Goal: Task Accomplishment & Management: Complete application form

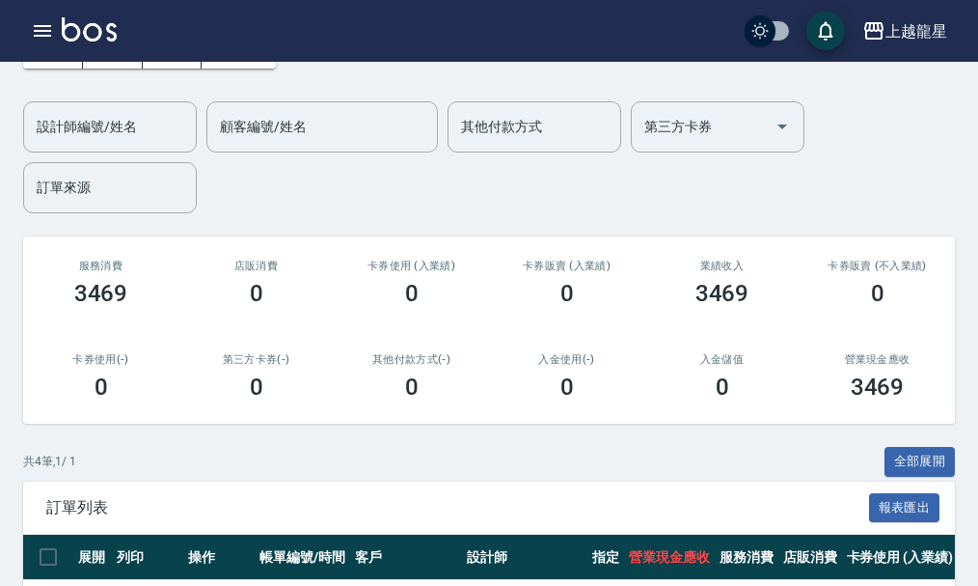
scroll to position [6, 0]
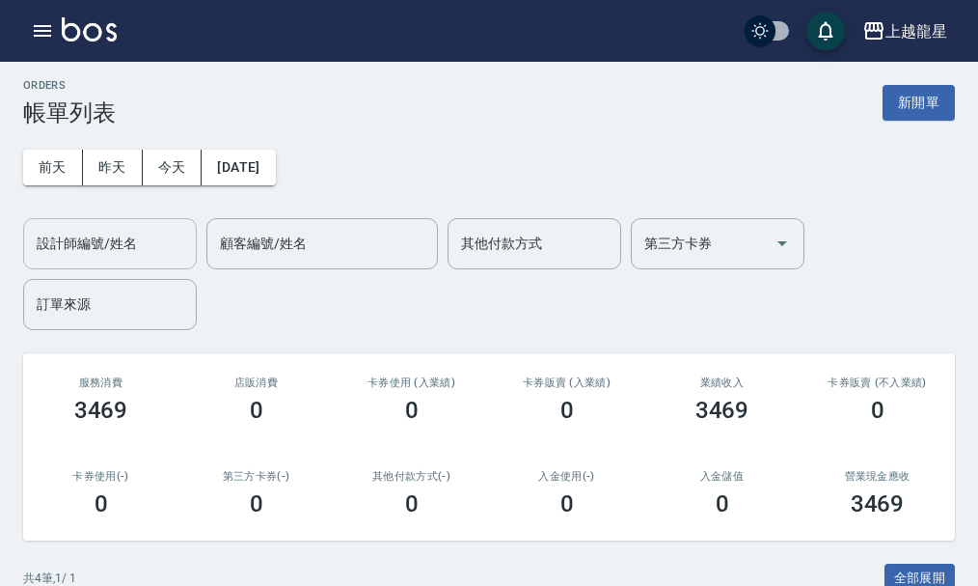
click at [130, 232] on input "設計師編號/姓名" at bounding box center [110, 244] width 156 height 34
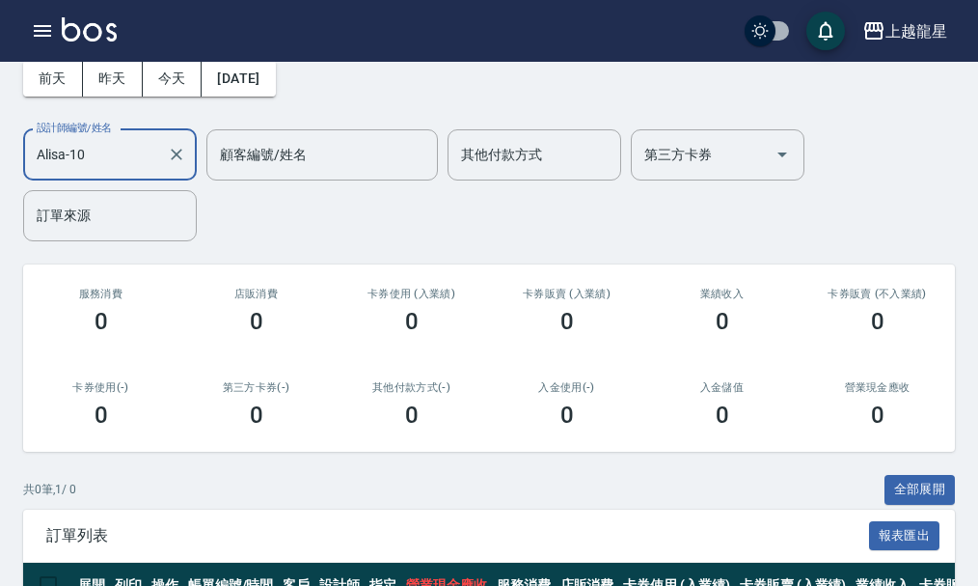
scroll to position [0, 0]
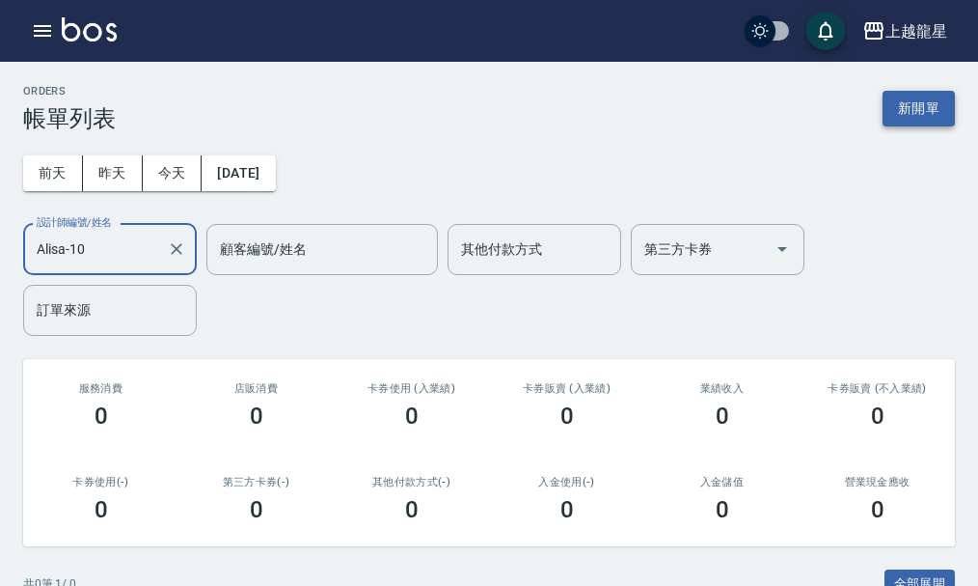
type input "Alisa-10"
click at [928, 93] on button "新開單" at bounding box center [919, 109] width 72 height 36
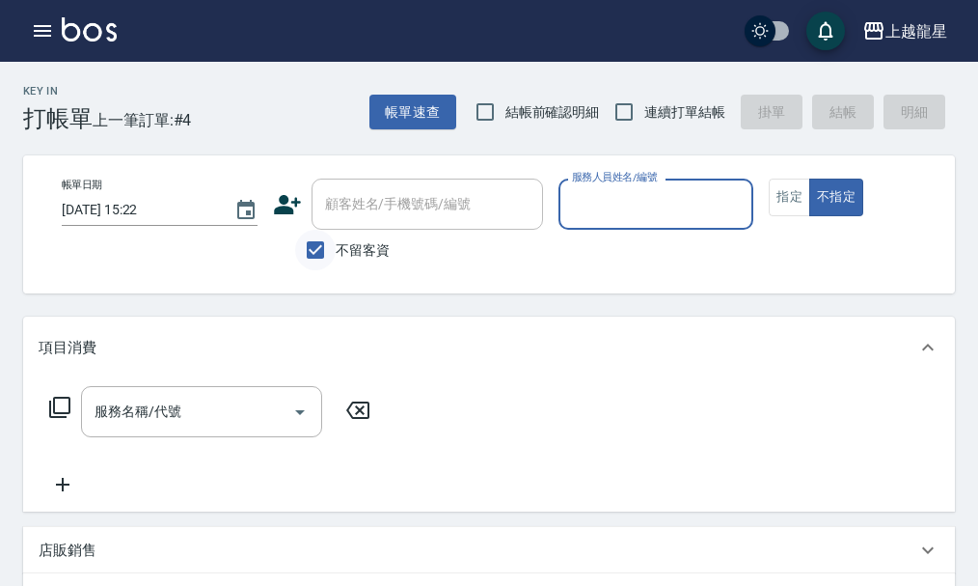
click at [320, 261] on input "不留客資" at bounding box center [315, 250] width 41 height 41
checkbox input "false"
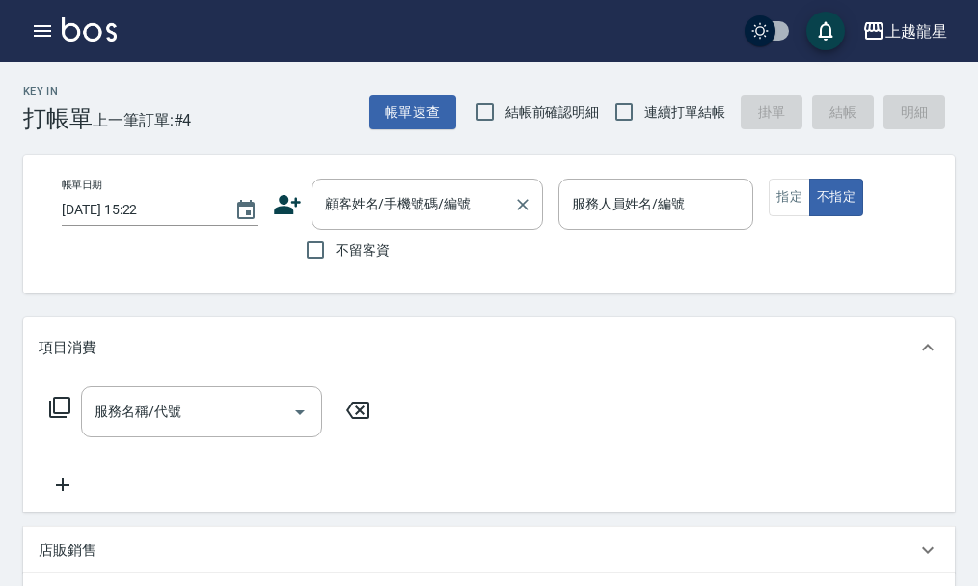
click at [357, 204] on div "顧客姓名/手機號碼/編號 顧客姓名/手機號碼/編號" at bounding box center [428, 203] width 232 height 51
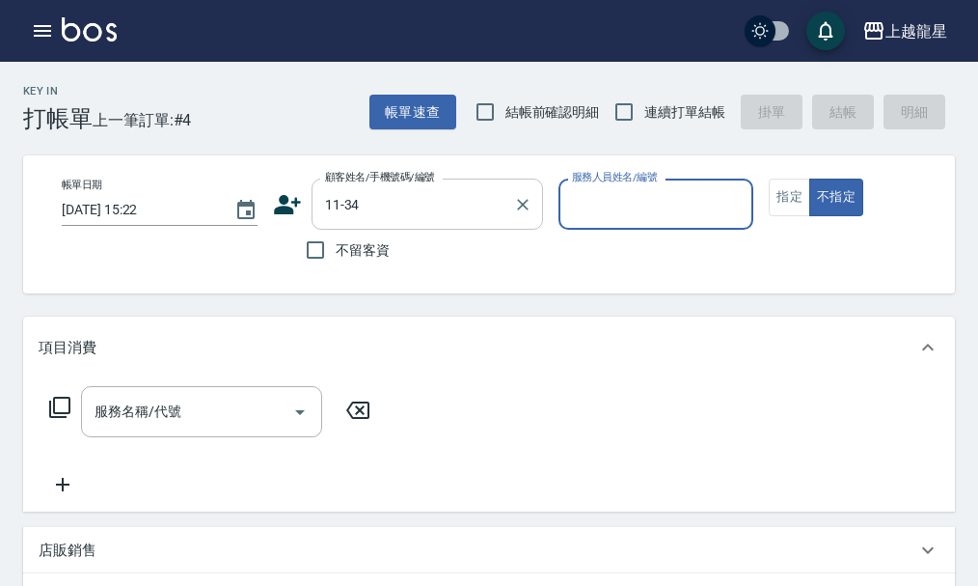
type input "張至德/0970131405/11-34"
type input "Alisa-10"
click at [778, 206] on button "指定" at bounding box center [789, 197] width 41 height 38
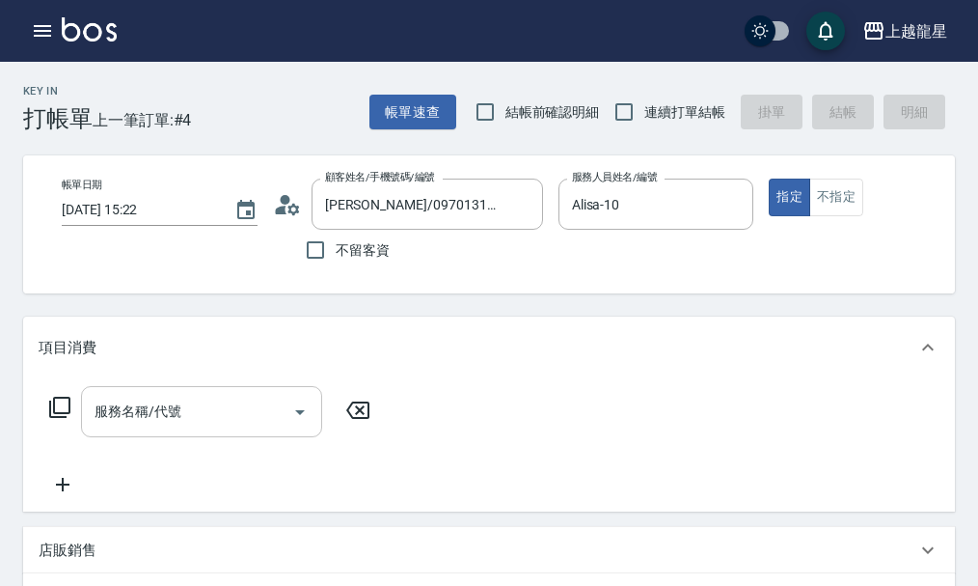
click at [180, 422] on div "服務名稱/代號 服務名稱/代號" at bounding box center [201, 411] width 241 height 51
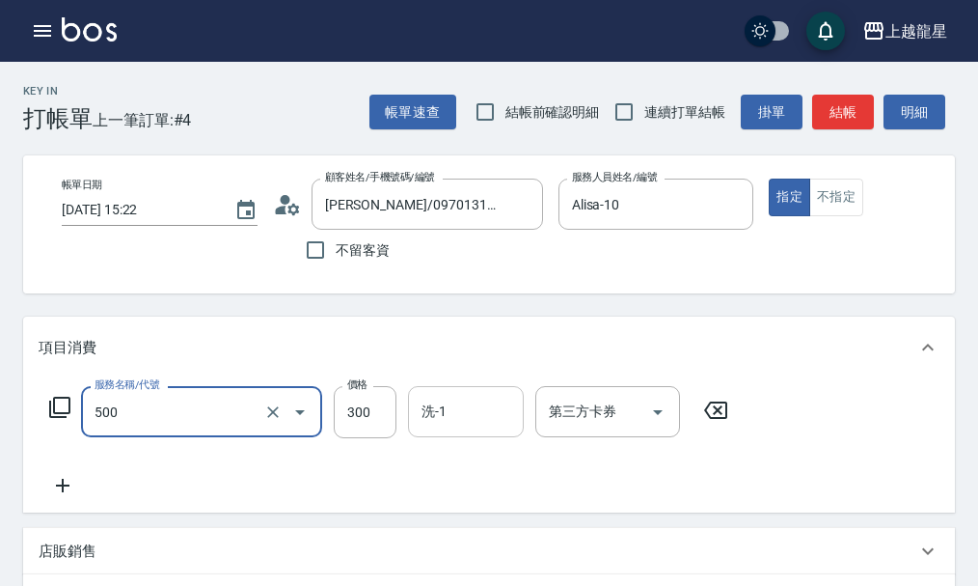
type input "一般洗髮(500)"
click at [438, 428] on input "洗-1" at bounding box center [466, 412] width 98 height 34
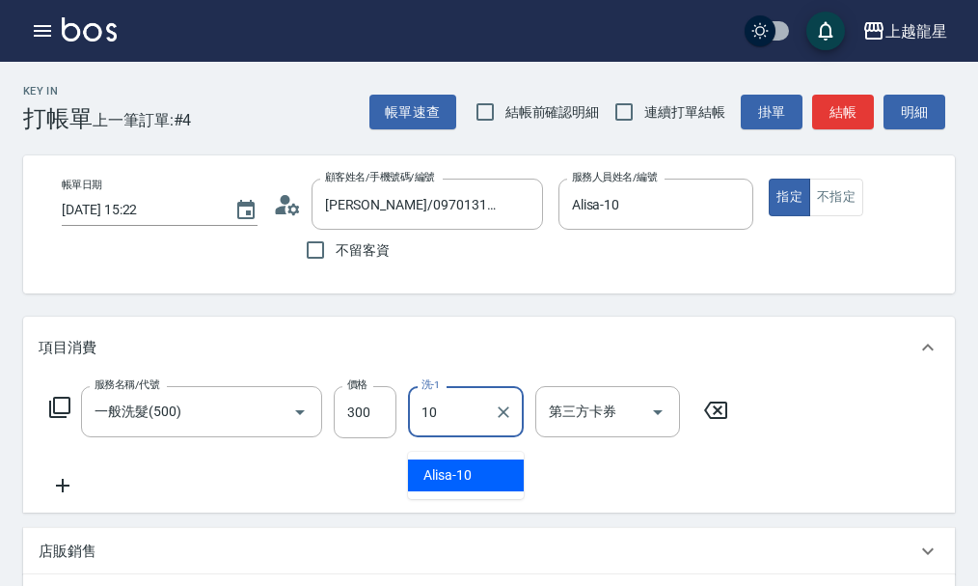
type input "Alisa-10"
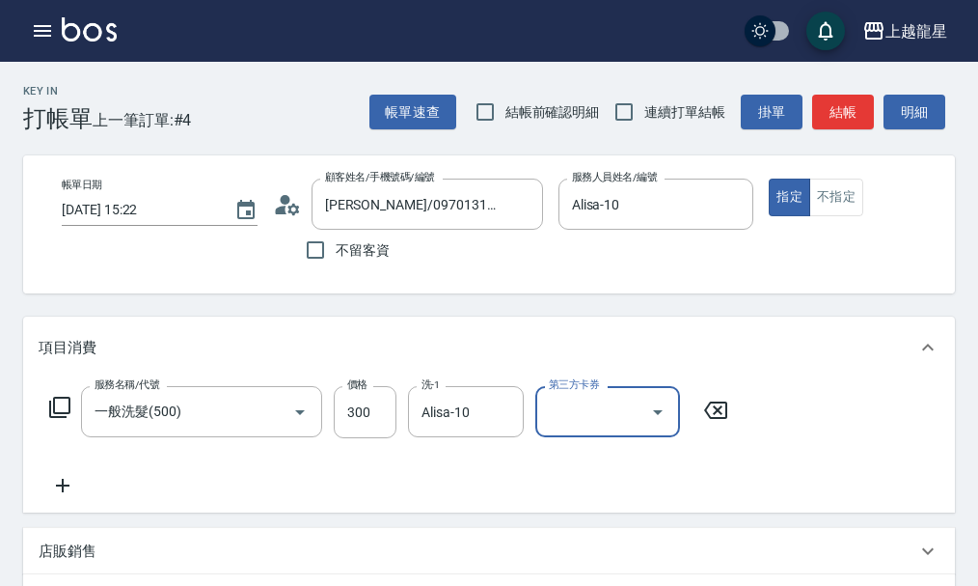
scroll to position [193, 0]
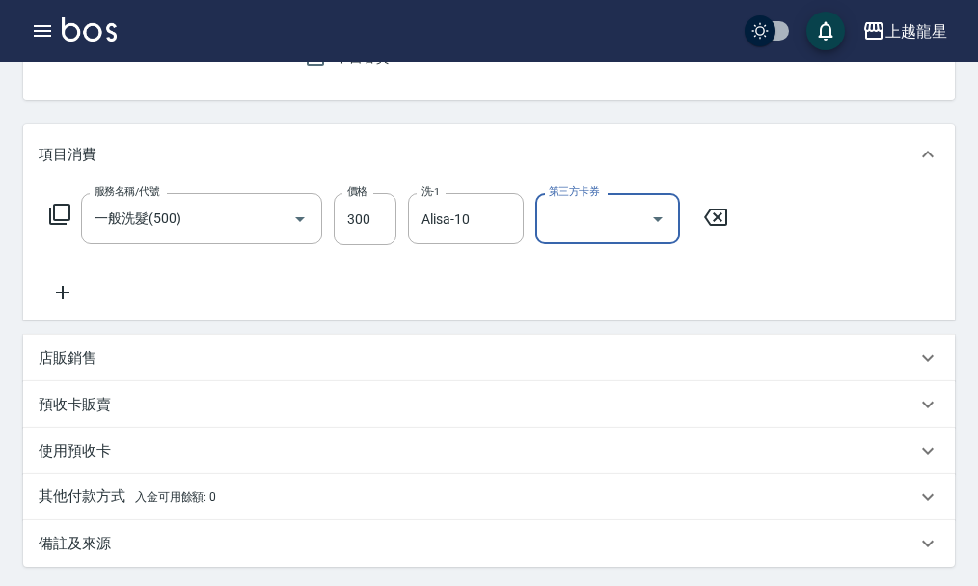
click at [74, 304] on icon at bounding box center [63, 292] width 48 height 23
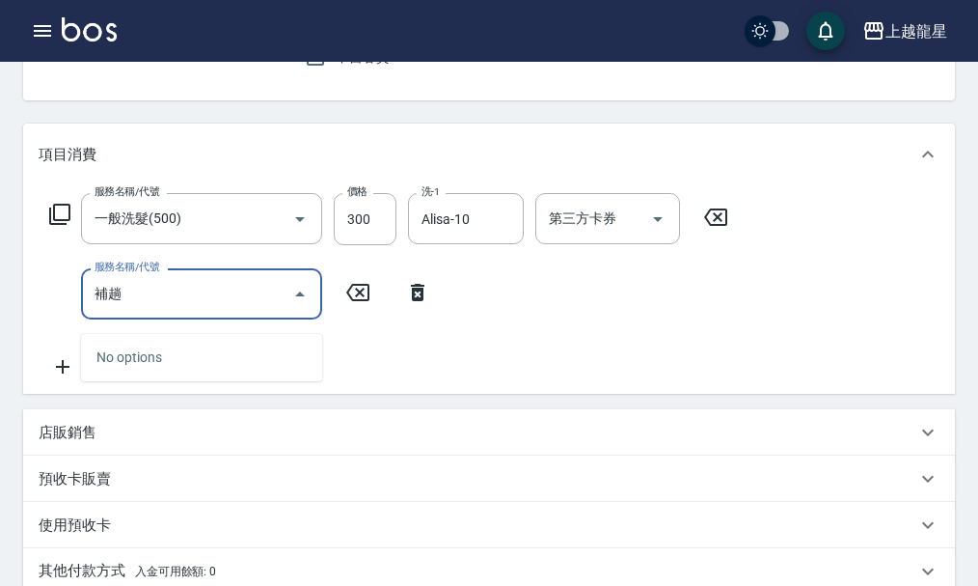
type input "補燙"
click at [166, 305] on input "補燙" at bounding box center [187, 294] width 195 height 34
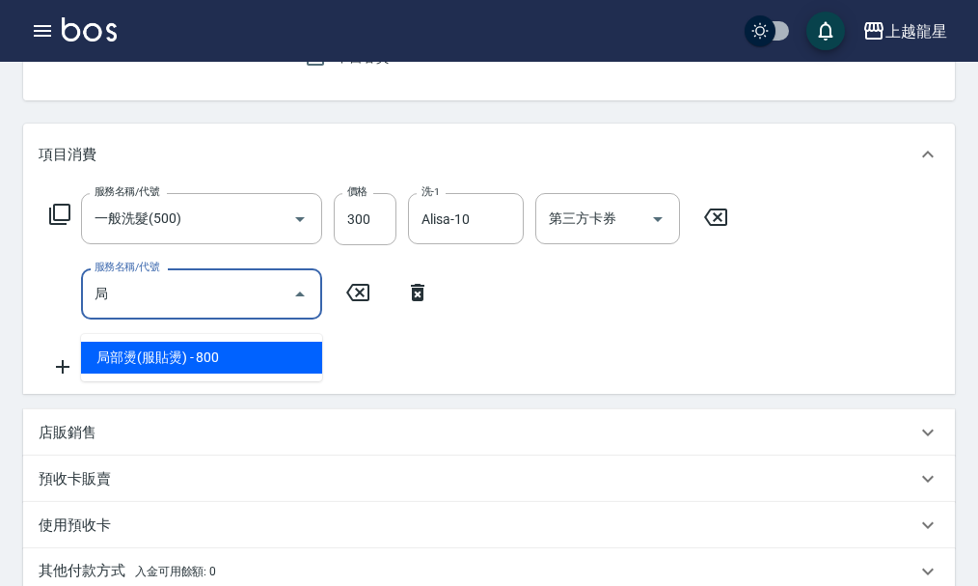
click at [169, 358] on span "局部燙(服貼燙) - 800" at bounding box center [201, 358] width 241 height 32
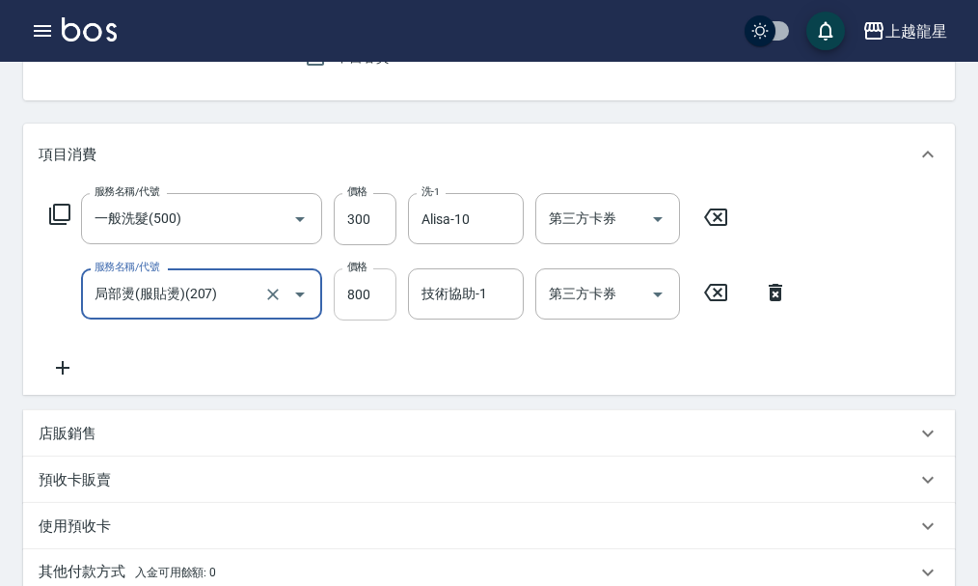
type input "局部燙(服貼燙)(207)"
click at [344, 317] on input "800" at bounding box center [365, 294] width 63 height 52
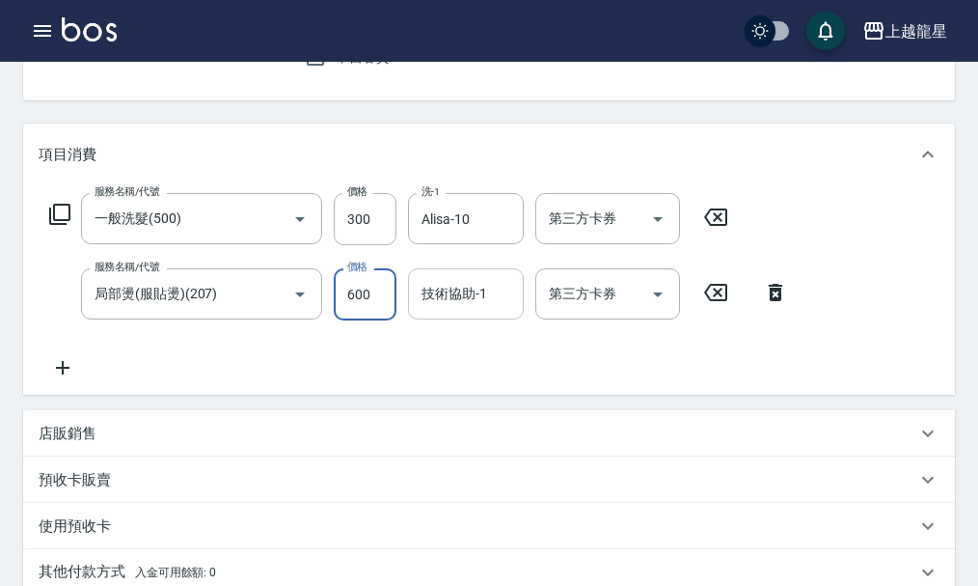
click at [477, 319] on div "技術協助-1" at bounding box center [466, 293] width 116 height 51
type input "600"
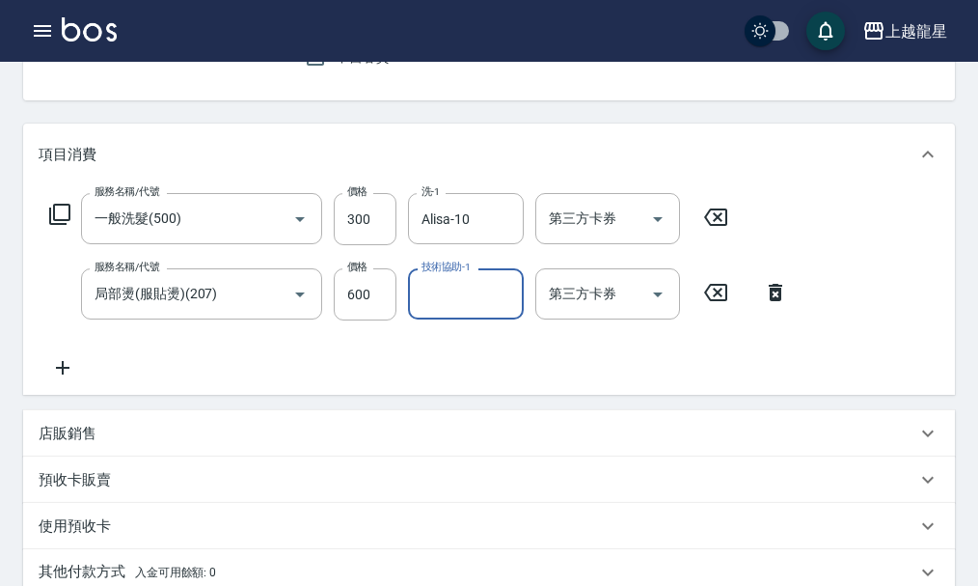
click at [468, 308] on input "技術協助-1" at bounding box center [466, 294] width 98 height 34
type input "Lily-20"
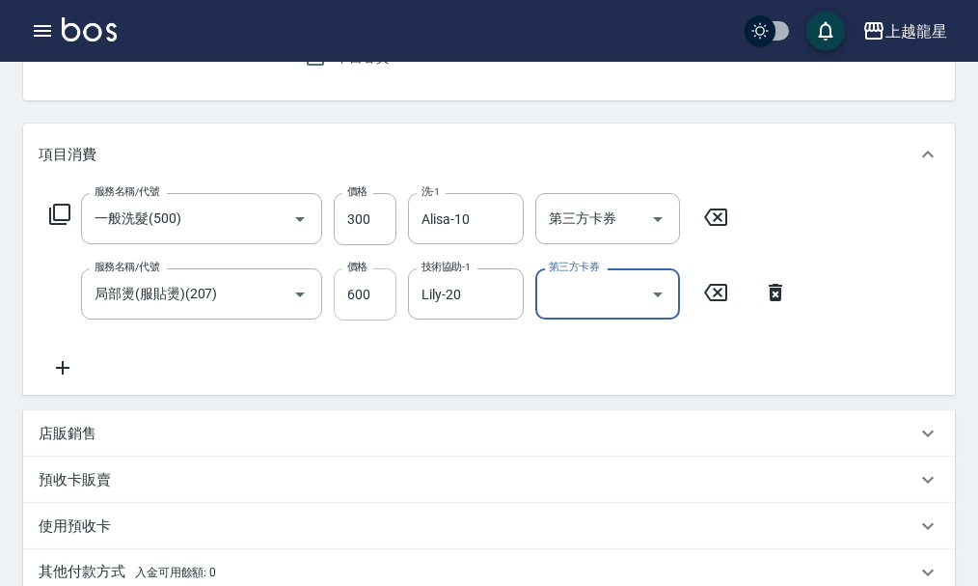
click at [367, 315] on input "600" at bounding box center [365, 294] width 63 height 52
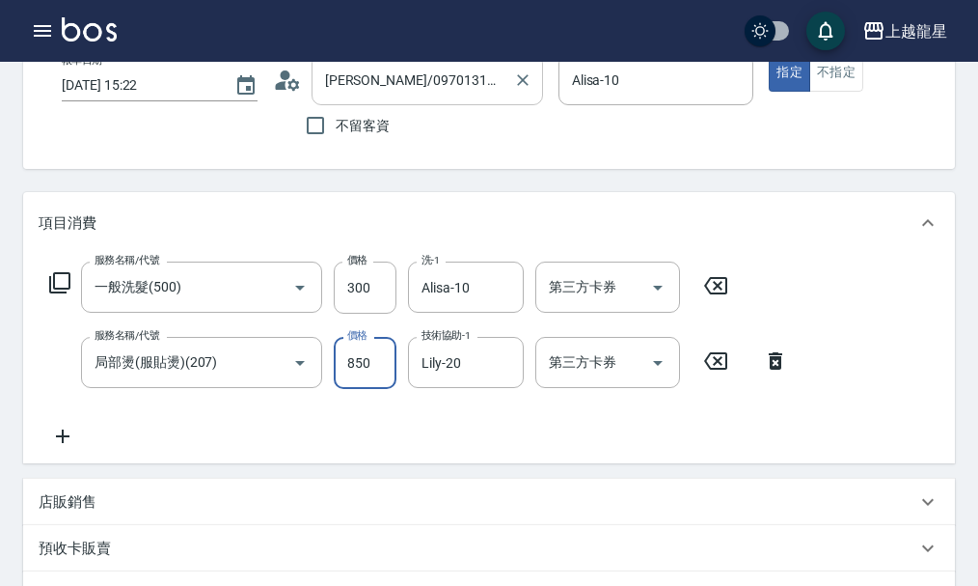
scroll to position [96, 0]
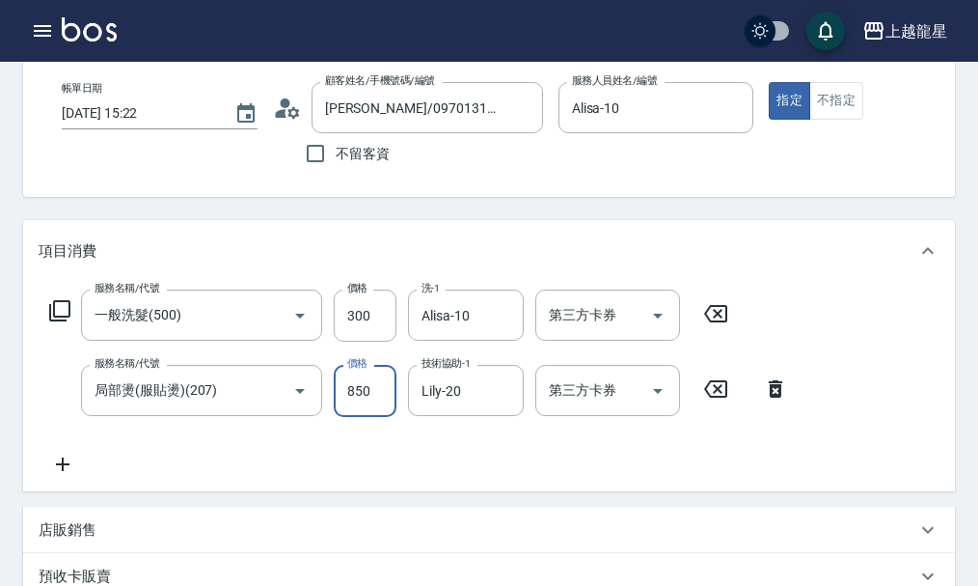
drag, startPoint x: 377, startPoint y: 411, endPoint x: 394, endPoint y: 417, distance: 17.4
click at [393, 417] on input "850" at bounding box center [365, 391] width 63 height 52
click at [344, 398] on input "850" at bounding box center [365, 391] width 63 height 52
click at [374, 408] on input "850" at bounding box center [365, 391] width 63 height 52
type input "900"
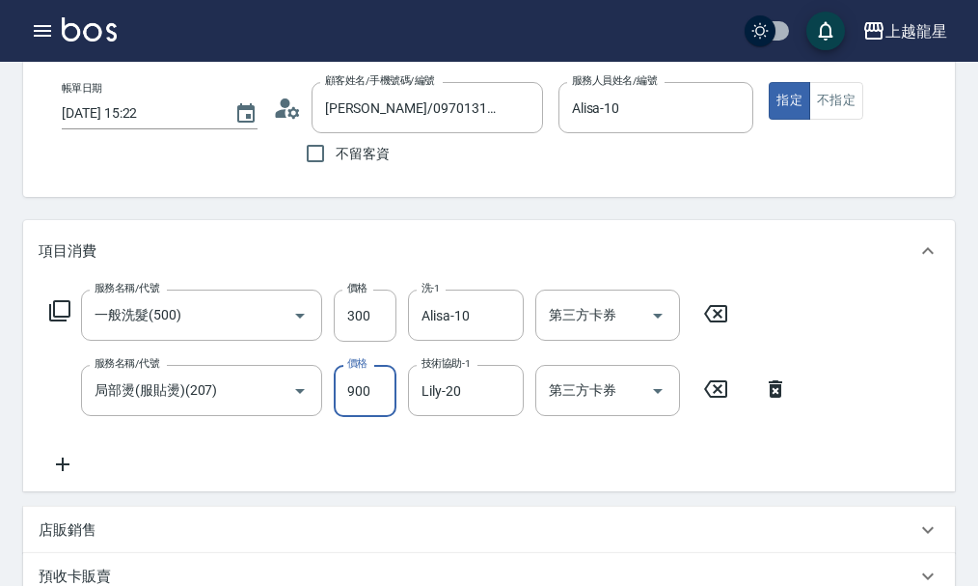
click at [403, 463] on div "服務名稱/代號 一般洗髮(500) 服務名稱/代號 價格 300 價格 洗-1 Alisa-10 洗-1 第三方卡券 第三方卡券 服務名稱/代號 局部燙(服貼…" at bounding box center [419, 382] width 761 height 186
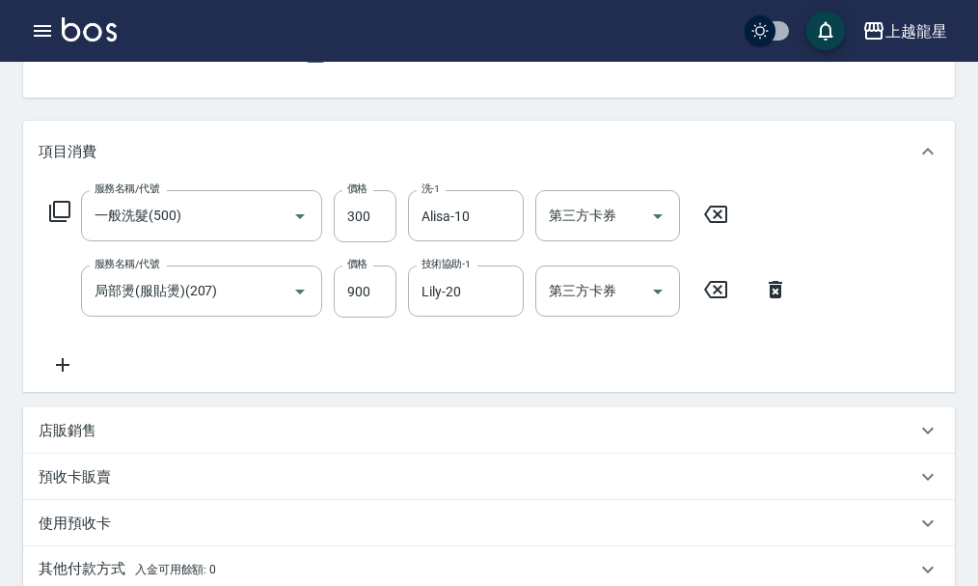
scroll to position [289, 0]
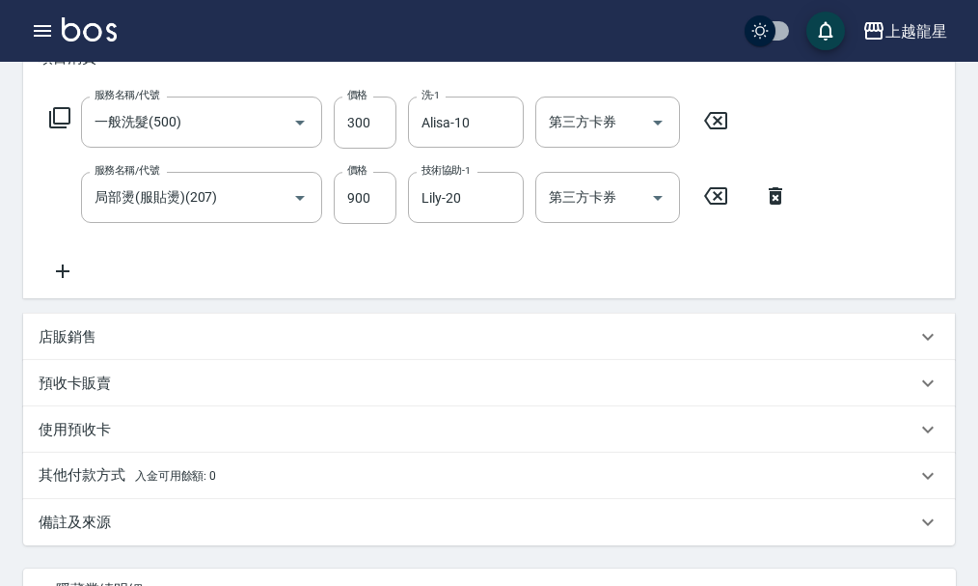
click at [68, 278] on icon at bounding box center [63, 271] width 14 height 14
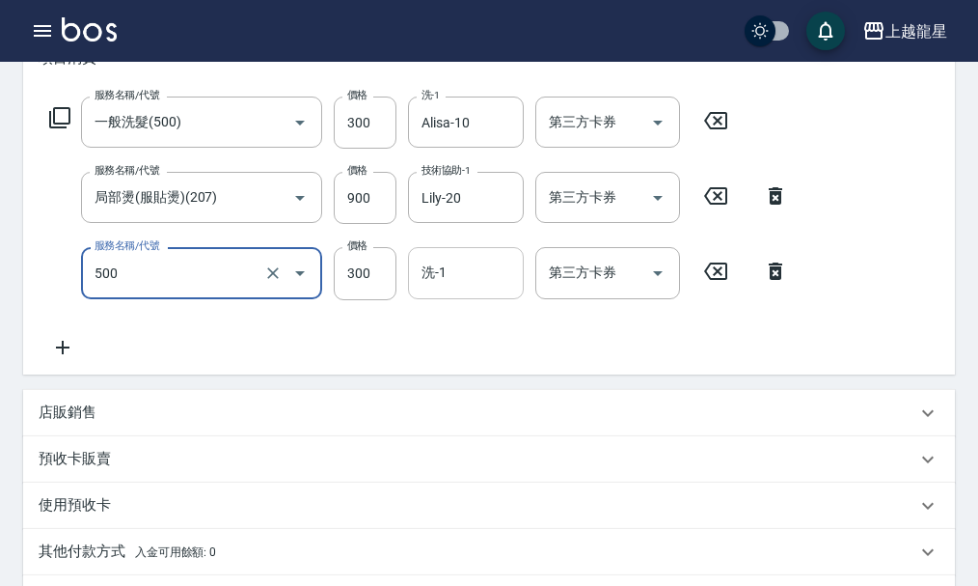
type input "一般洗髮(500)"
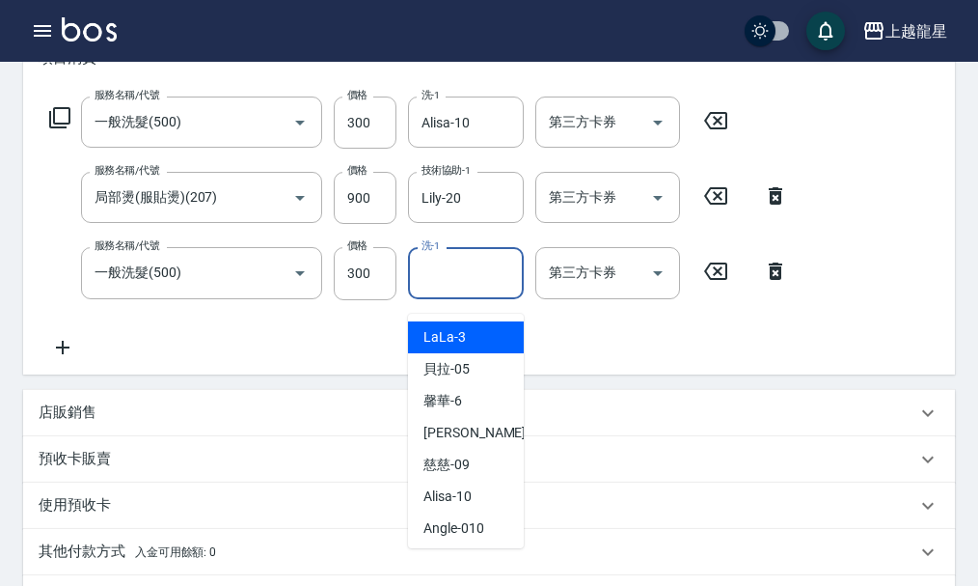
click at [453, 289] on input "洗-1" at bounding box center [466, 273] width 98 height 34
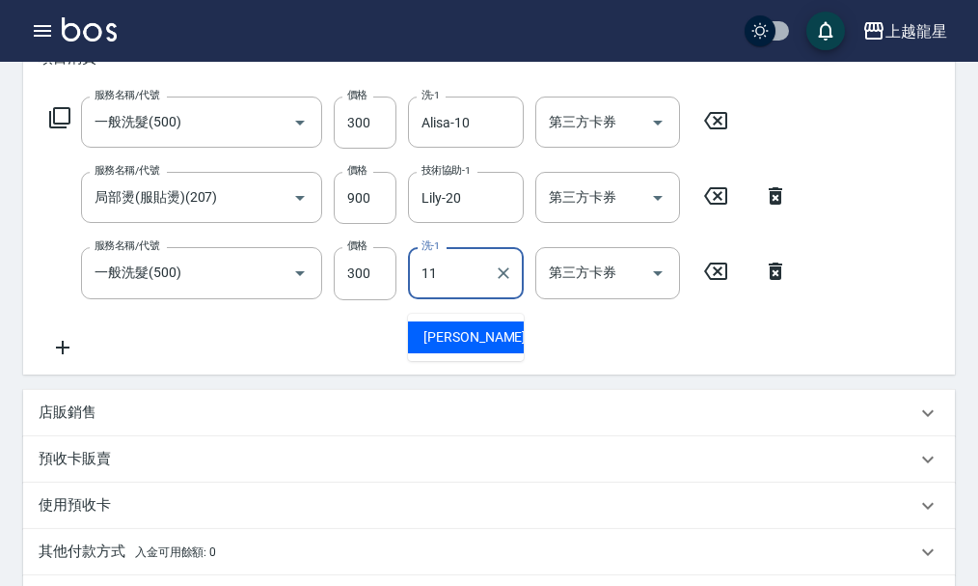
type input "潘潘-11"
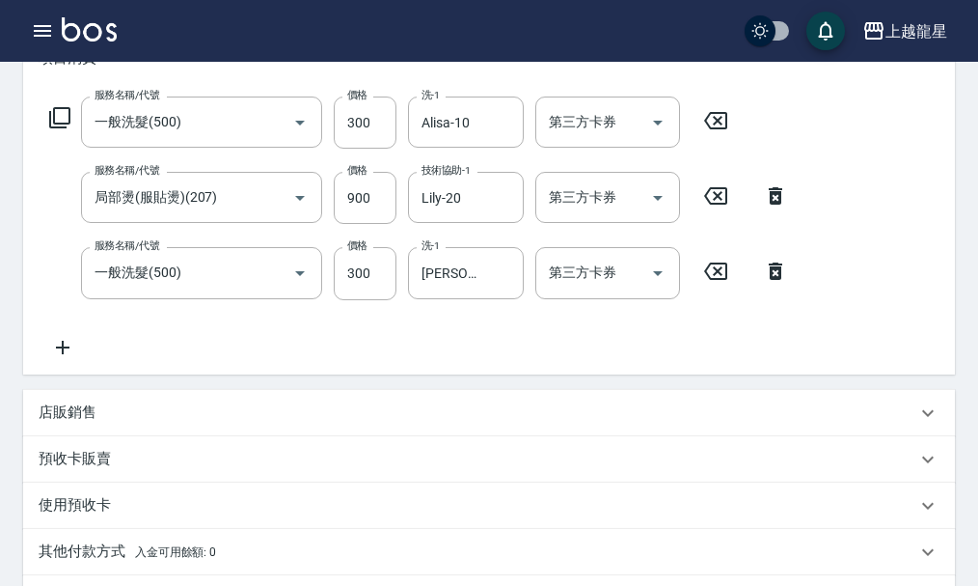
click at [56, 353] on icon at bounding box center [63, 347] width 48 height 23
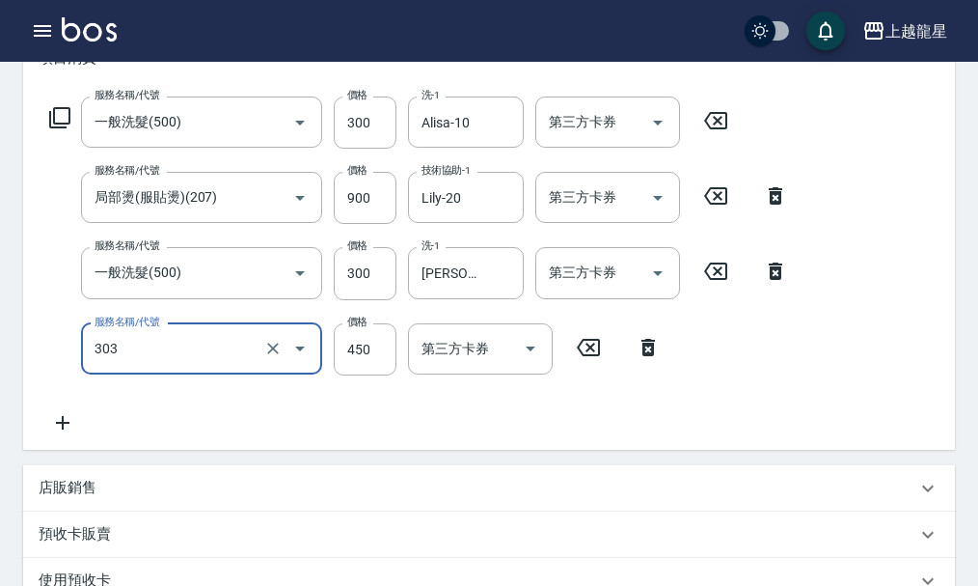
type input "剪髮(303)"
click at [41, 264] on div "服務名稱/代號 一般洗髮(500) 服務名稱/代號 價格 300 價格 洗-1 潘潘-11 洗-1 第三方卡券 第三方卡券" at bounding box center [419, 273] width 761 height 52
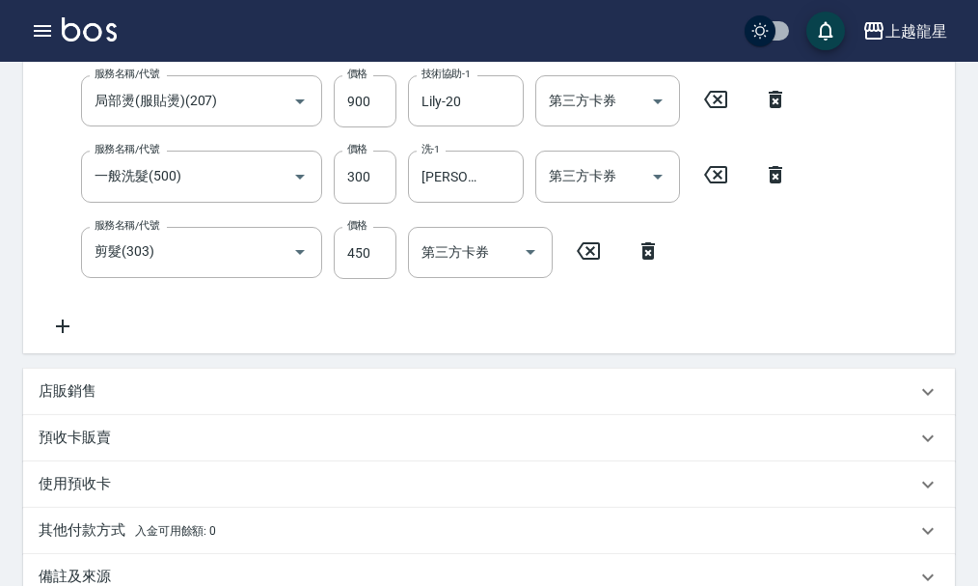
click at [52, 338] on icon at bounding box center [63, 326] width 48 height 23
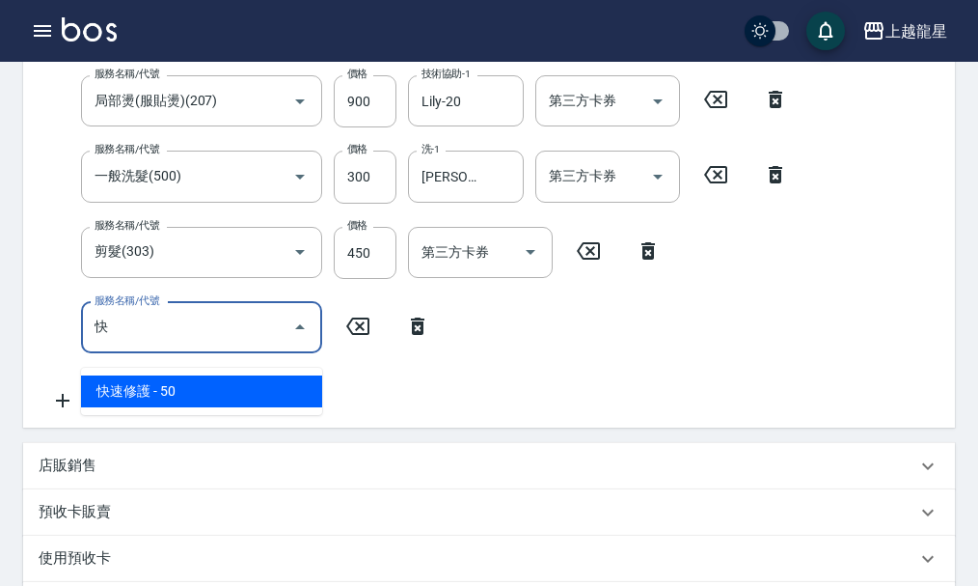
click at [159, 388] on span "快速修護 - 50" at bounding box center [201, 391] width 241 height 32
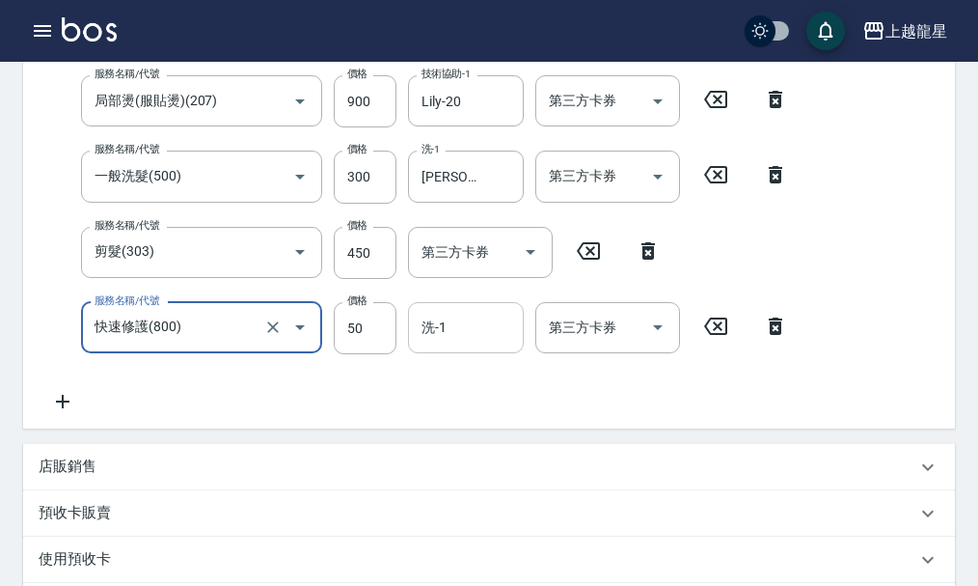
type input "快速修護(800)"
click at [435, 341] on div "洗-1 洗-1" at bounding box center [466, 327] width 116 height 51
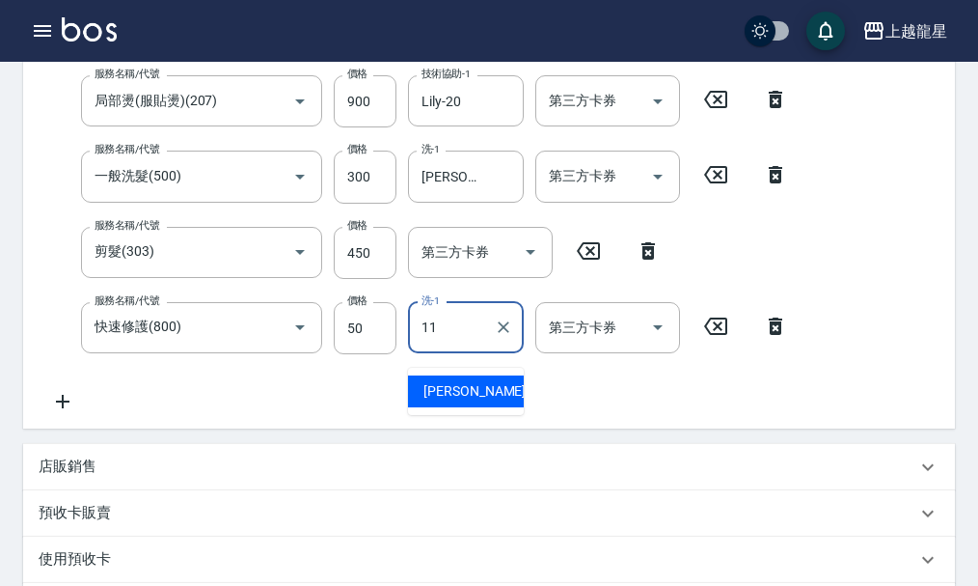
type input "潘潘-11"
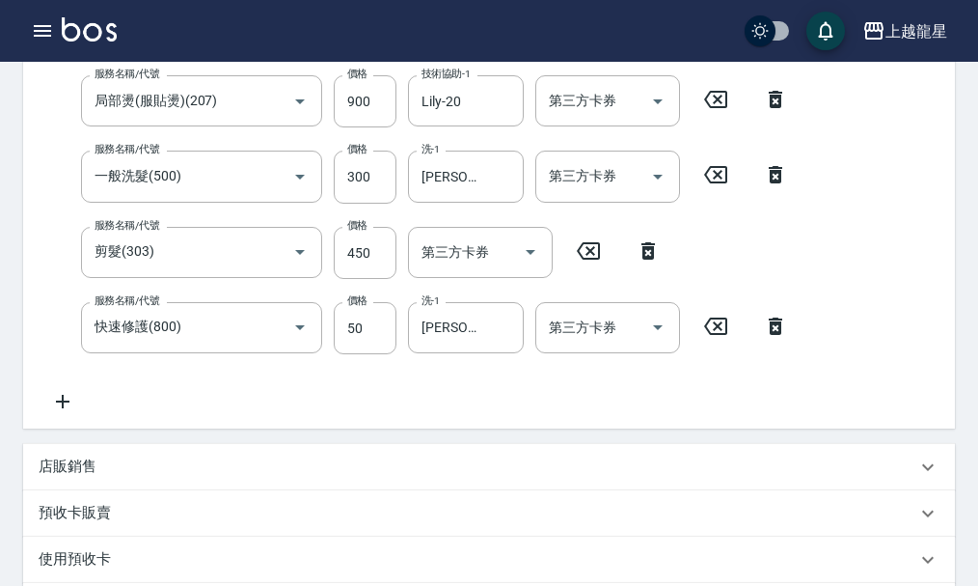
click at [66, 413] on icon at bounding box center [63, 401] width 48 height 23
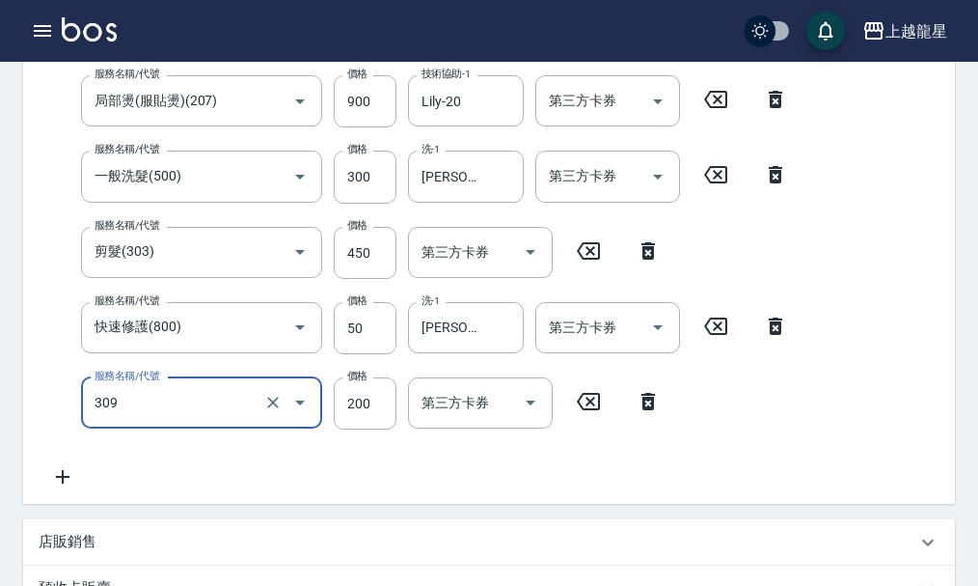
type input "剪髮(國小)(309)"
click at [845, 300] on div "服務名稱/代號 一般洗髮(500) 服務名稱/代號 價格 300 價格 洗-1 Alisa-10 洗-1 第三方卡券 第三方卡券 服務名稱/代號 局部燙(服貼…" at bounding box center [489, 247] width 932 height 511
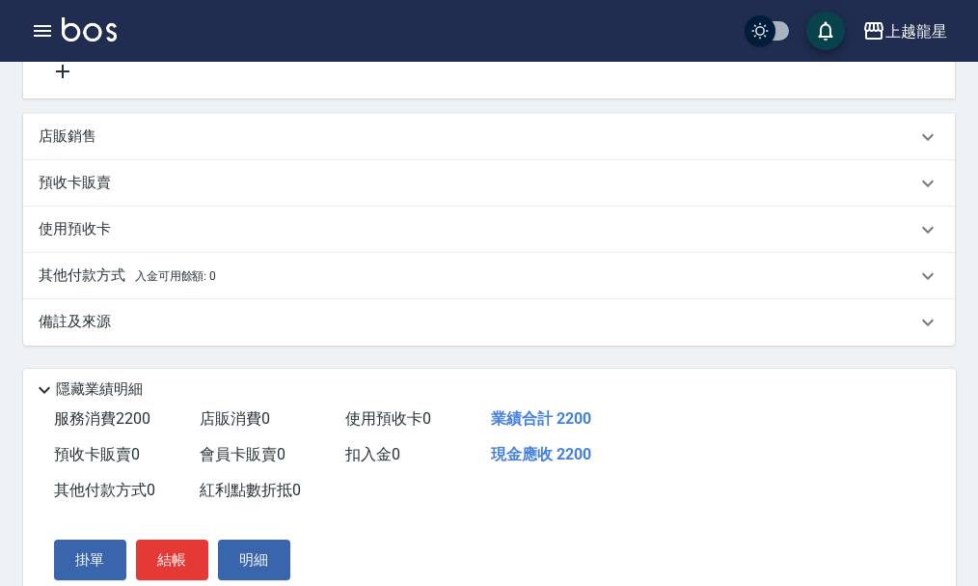
scroll to position [886, 0]
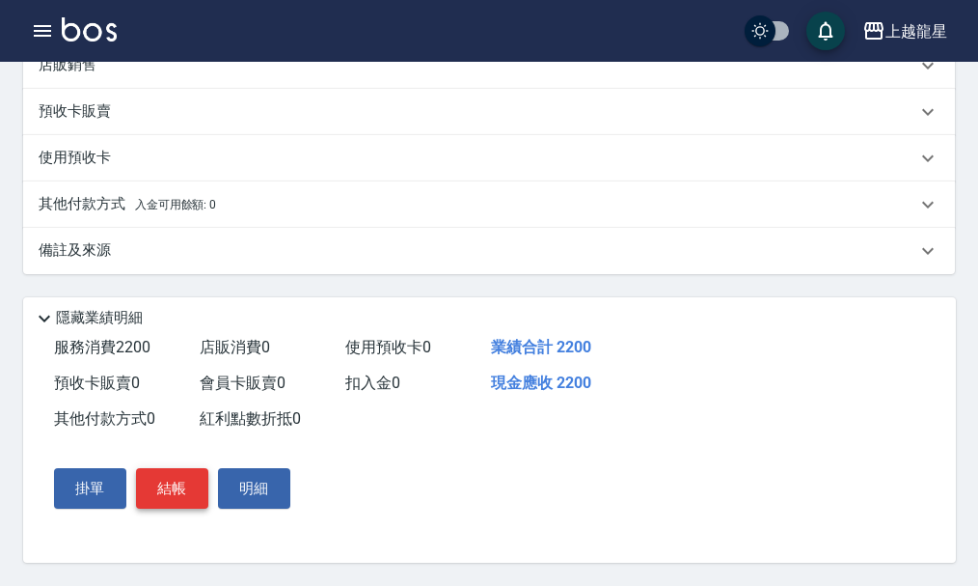
click at [172, 500] on button "結帳" at bounding box center [172, 488] width 72 height 41
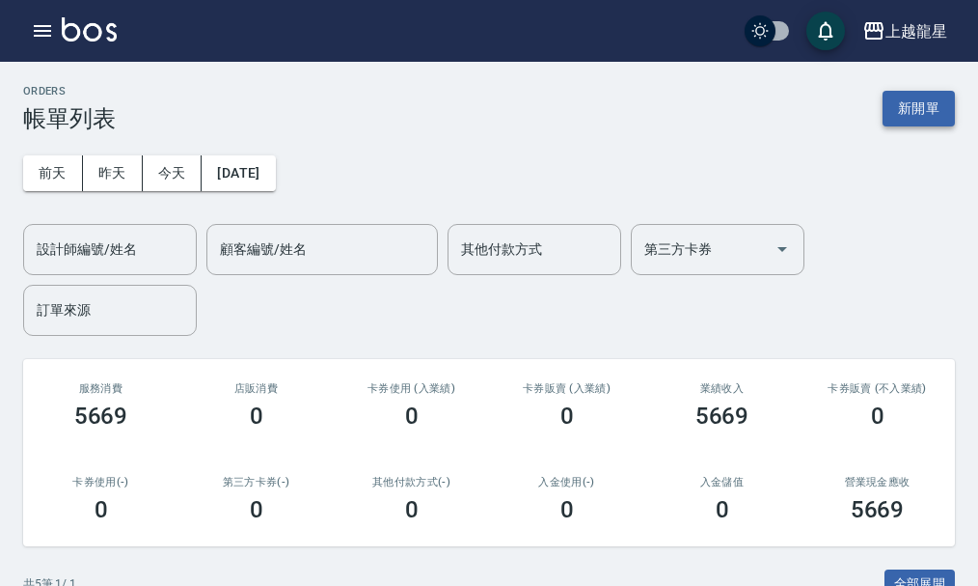
click at [938, 102] on button "新開單" at bounding box center [919, 109] width 72 height 36
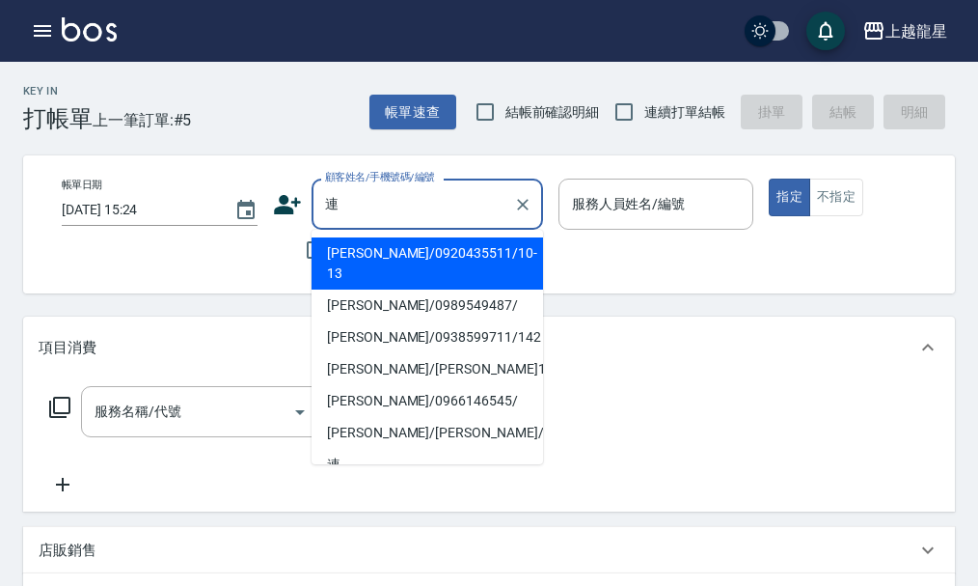
click at [426, 261] on li "連淑怡/0920435511/10-13" at bounding box center [428, 263] width 232 height 52
type input "連淑怡/0920435511/10-13"
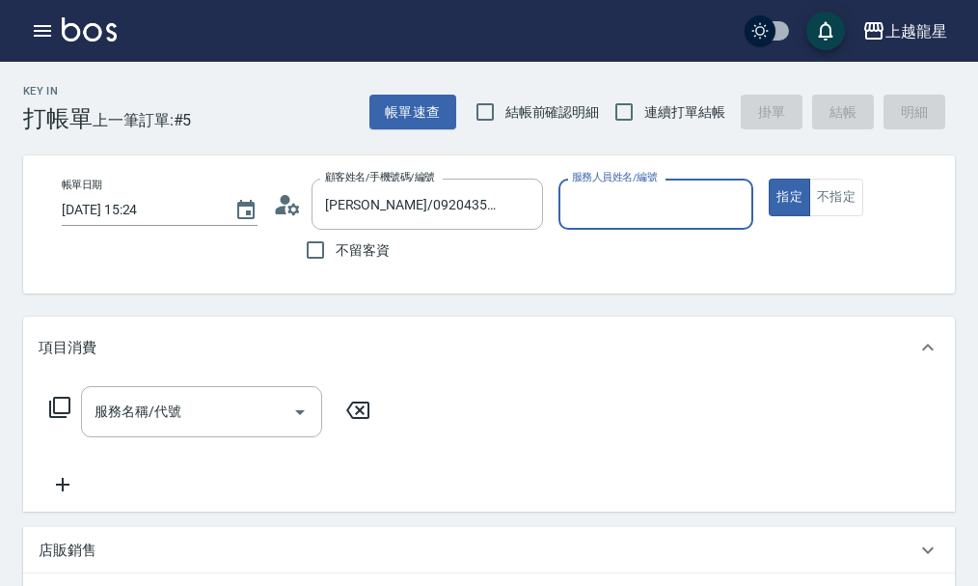
type input "Alisa-10"
click at [107, 33] on img at bounding box center [89, 29] width 55 height 24
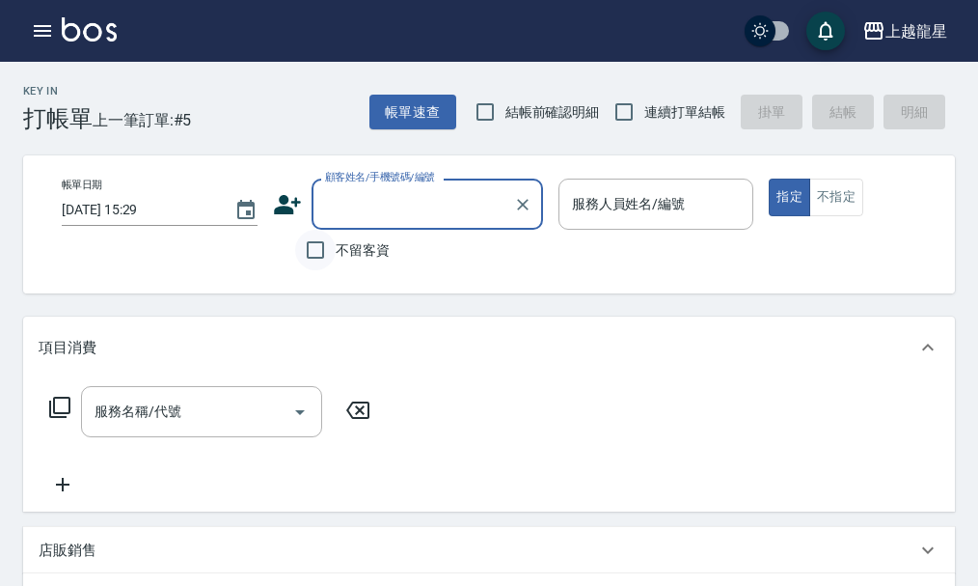
click at [333, 261] on input "不留客資" at bounding box center [315, 250] width 41 height 41
checkbox input "true"
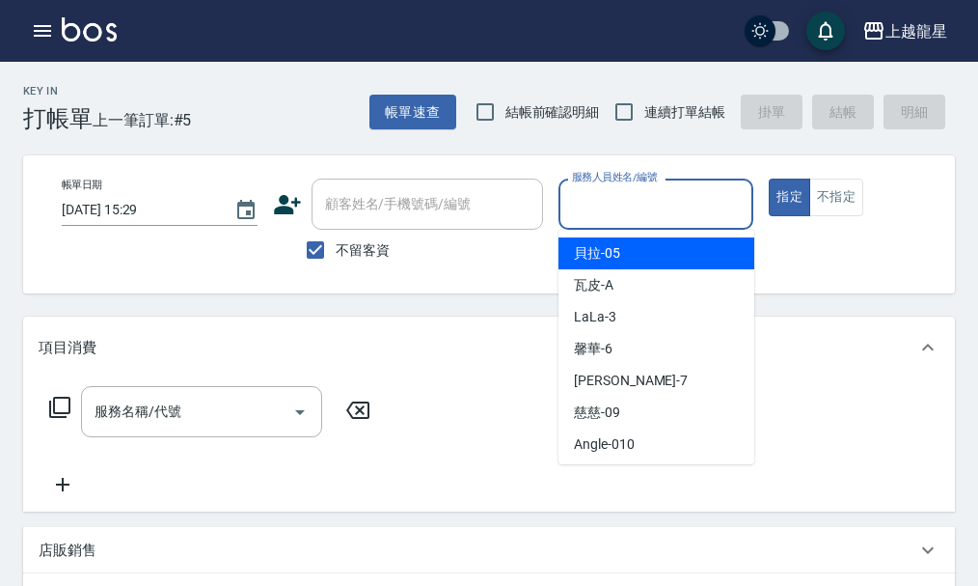
click at [623, 217] on input "服務人員姓名/編號" at bounding box center [656, 204] width 178 height 34
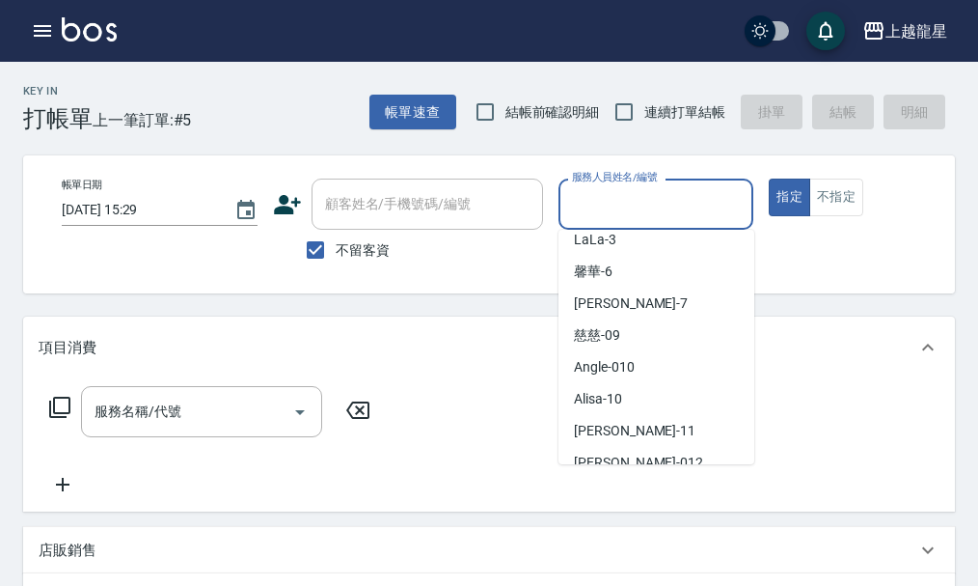
scroll to position [289, 0]
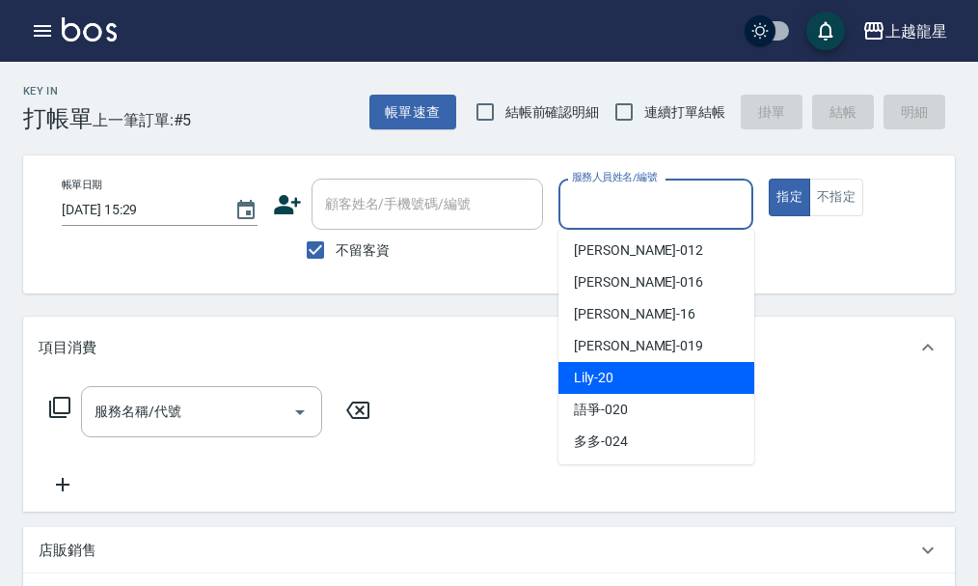
click at [628, 373] on div "Lily -20" at bounding box center [657, 378] width 196 height 32
type input "Lily-20"
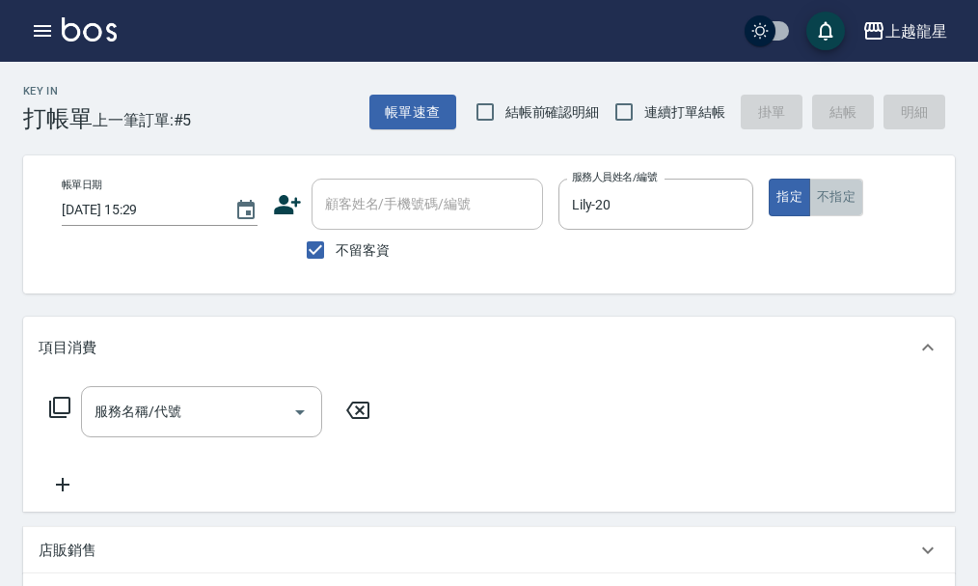
click at [857, 211] on button "不指定" at bounding box center [837, 197] width 54 height 38
click at [172, 428] on input "服務名稱/代號" at bounding box center [187, 412] width 195 height 34
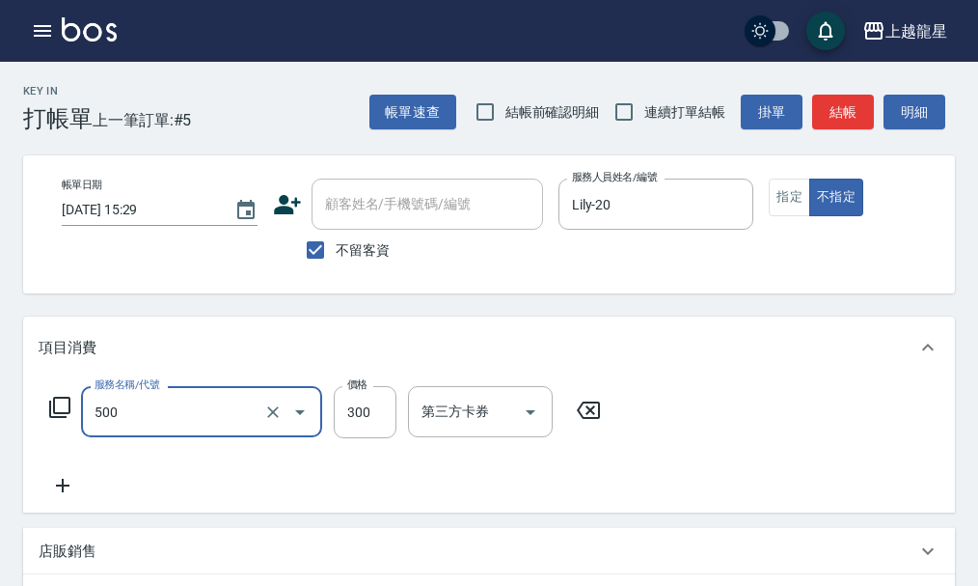
type input "一般洗髮(500)"
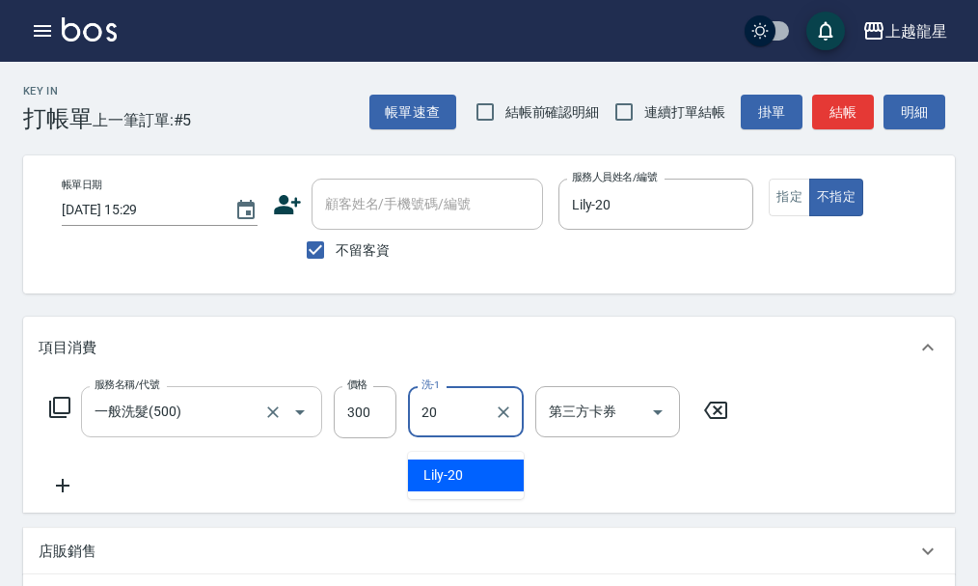
type input "Lily-20"
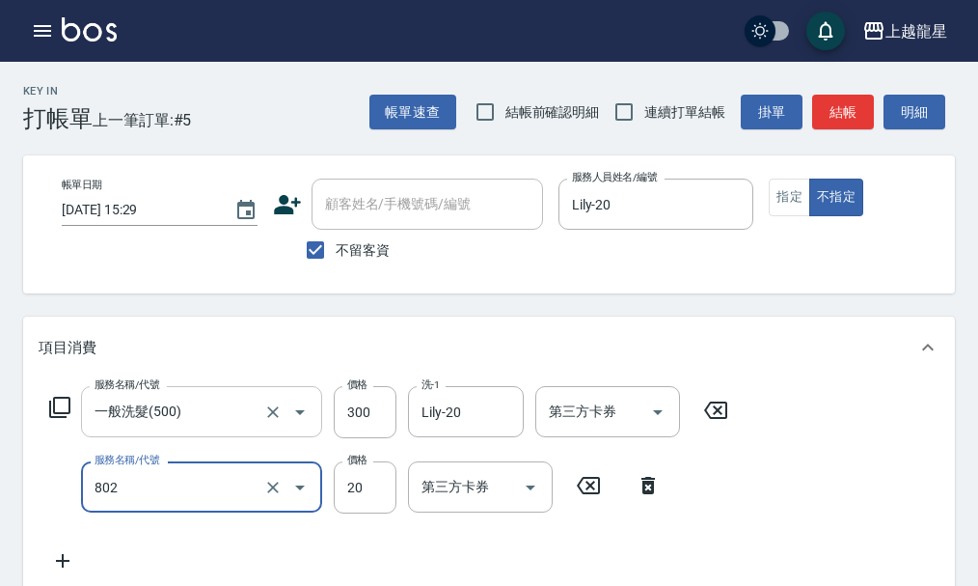
type input "潤絲(802)"
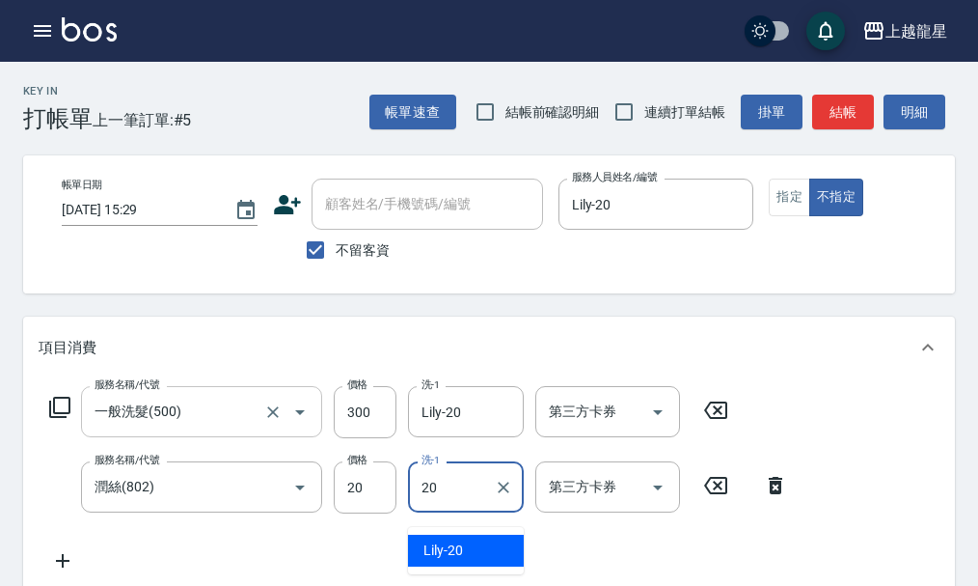
type input "Lily-20"
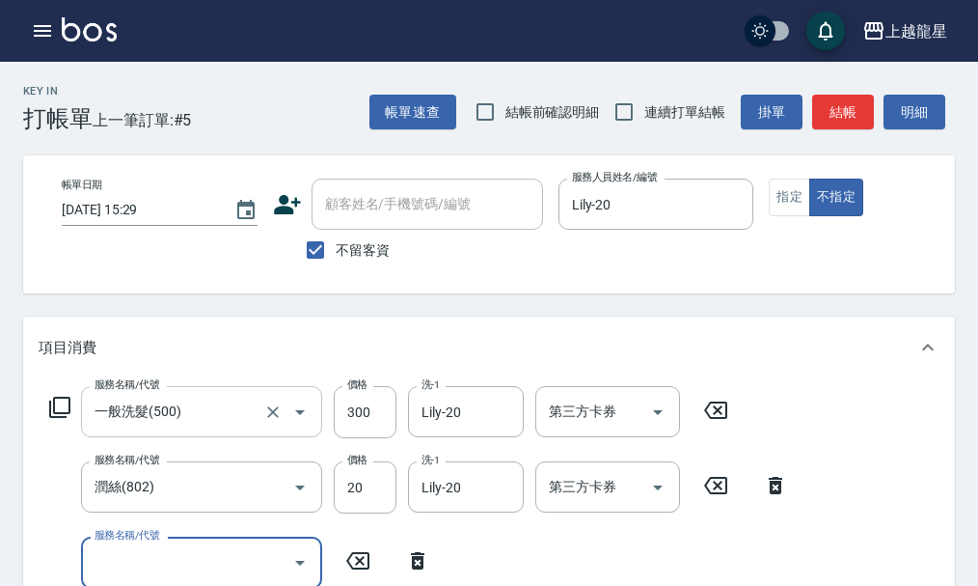
scroll to position [9, 0]
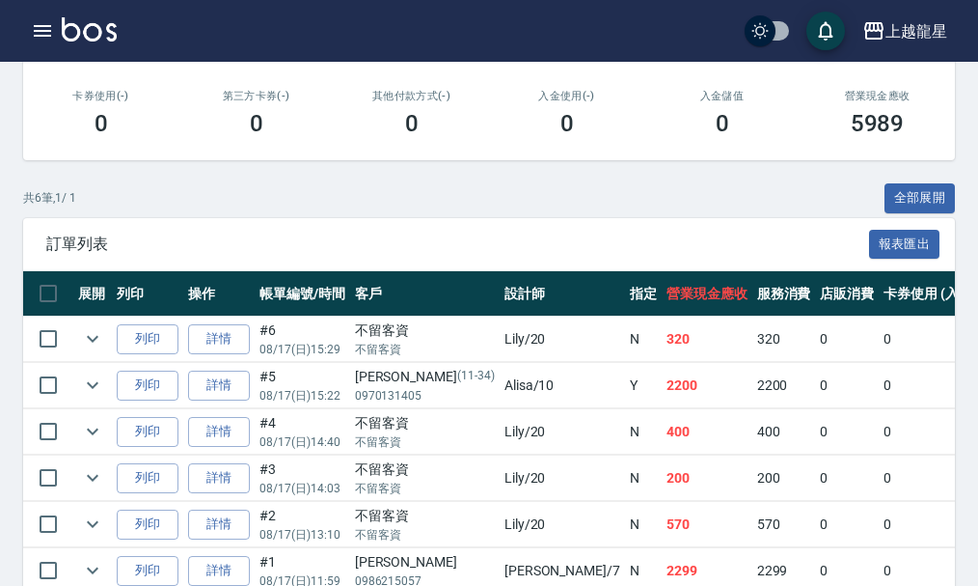
scroll to position [482, 0]
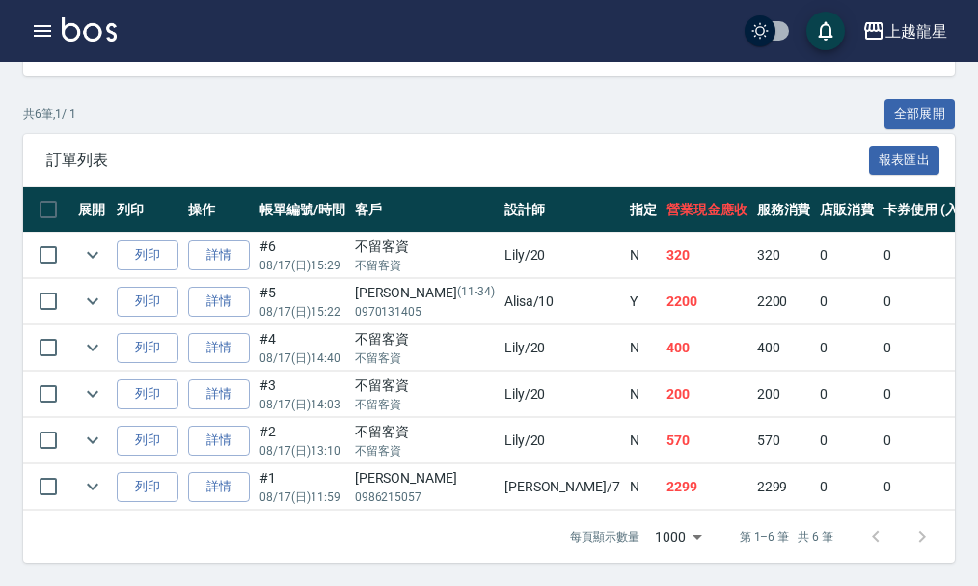
click at [86, 35] on img at bounding box center [89, 29] width 55 height 24
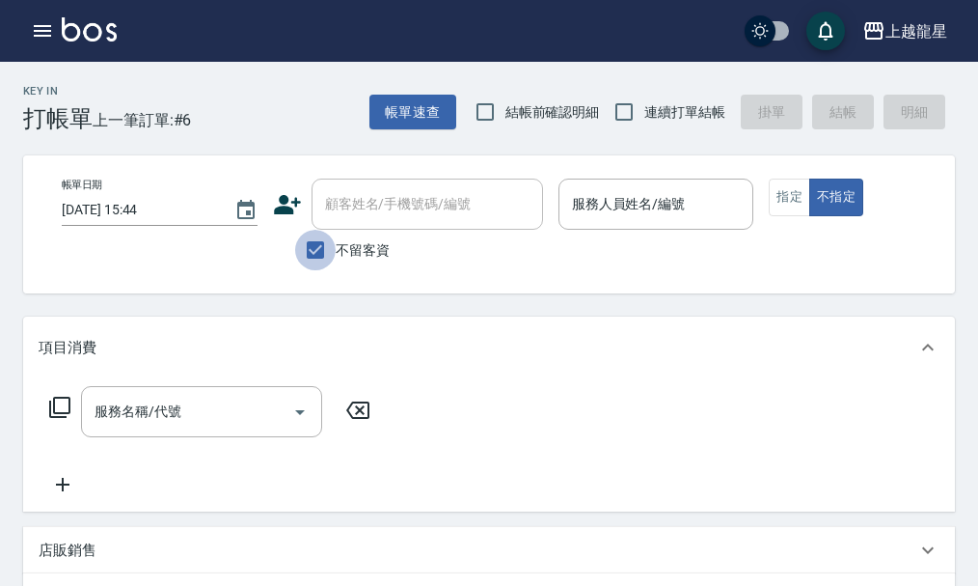
click at [325, 235] on input "不留客資" at bounding box center [315, 250] width 41 height 41
checkbox input "false"
click at [362, 197] on div "顧客姓名/手機號碼/編號 顧客姓名/手機號碼/編號" at bounding box center [428, 203] width 232 height 51
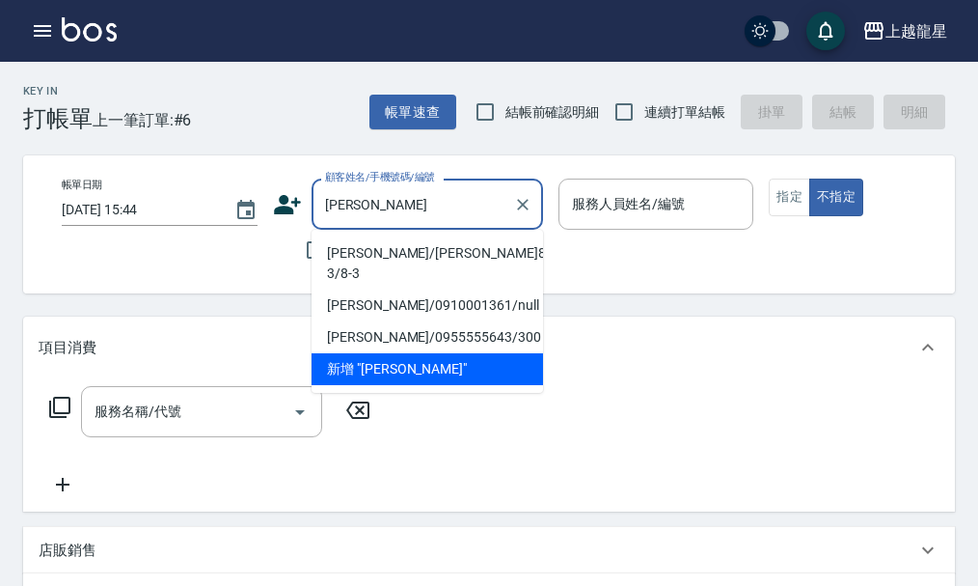
type input "劉"
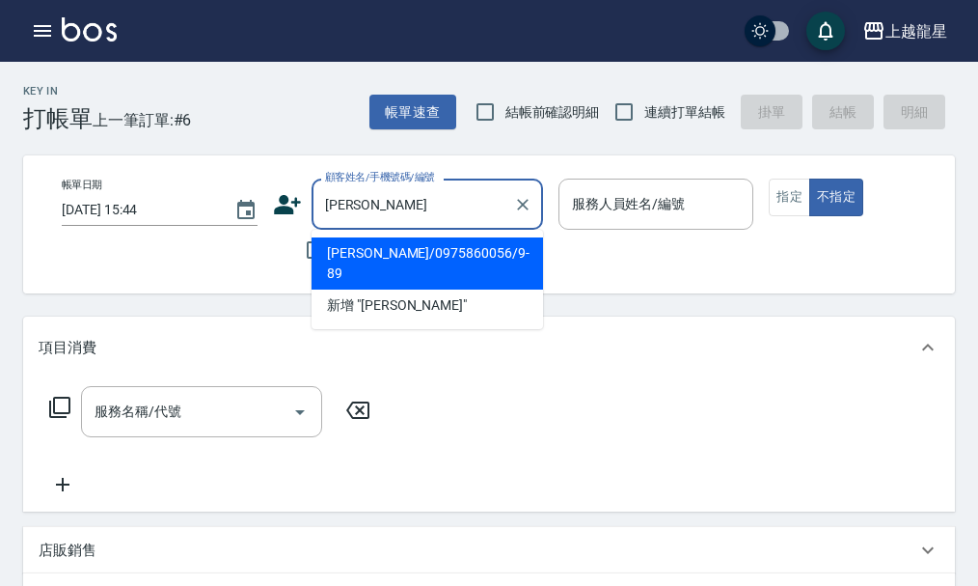
click at [408, 245] on li "林惠娟/0975860056/9-89" at bounding box center [428, 263] width 232 height 52
type input "林惠娟/0975860056/9-89"
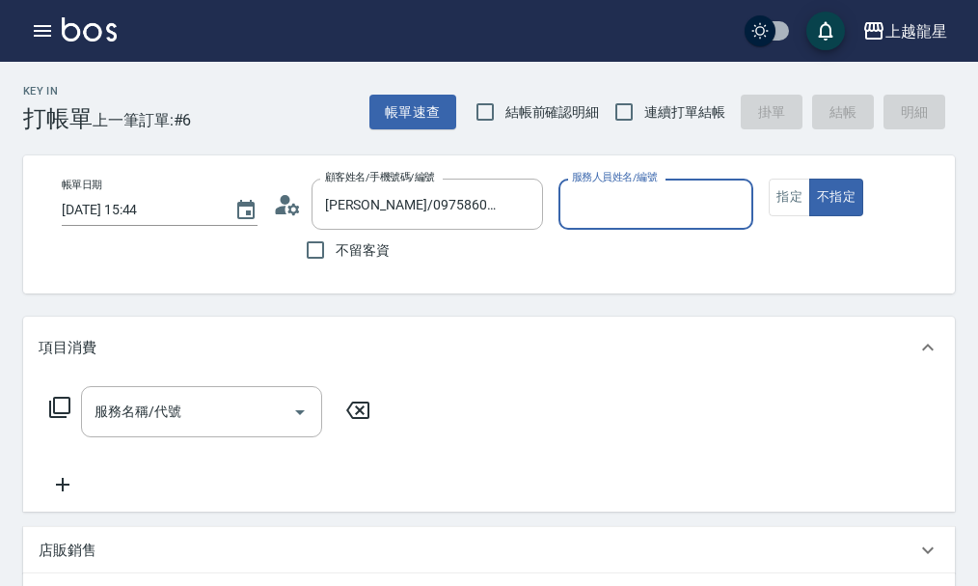
type input "雅君-7"
click at [277, 199] on icon at bounding box center [287, 204] width 29 height 29
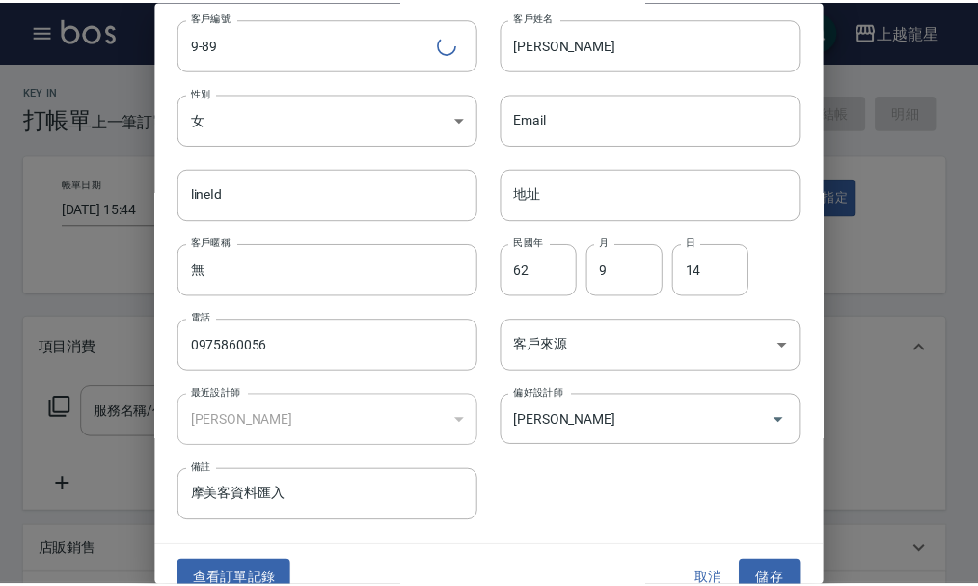
scroll to position [83, 0]
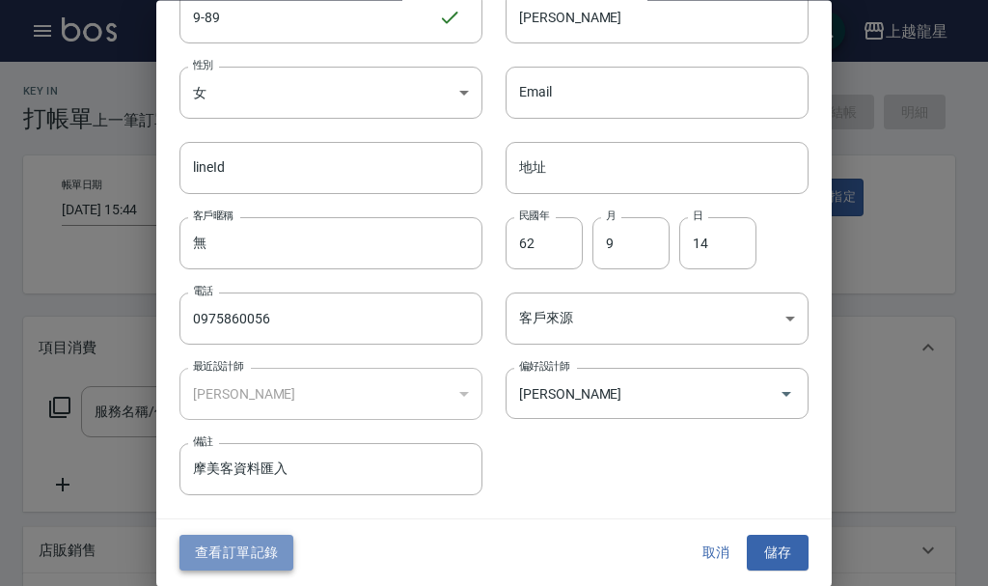
click at [231, 558] on button "查看訂單記錄" at bounding box center [236, 553] width 114 height 36
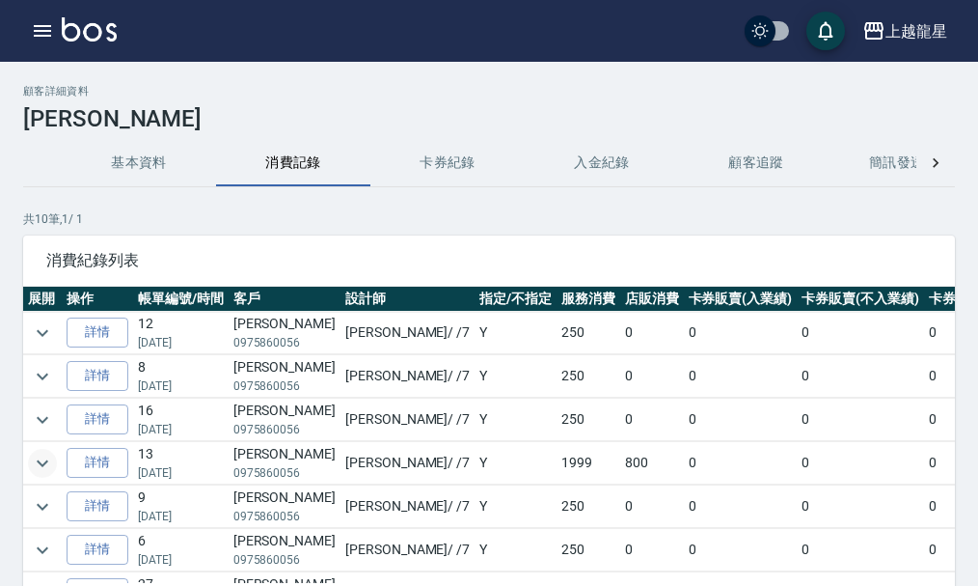
click at [36, 460] on icon "expand row" at bounding box center [42, 463] width 23 height 23
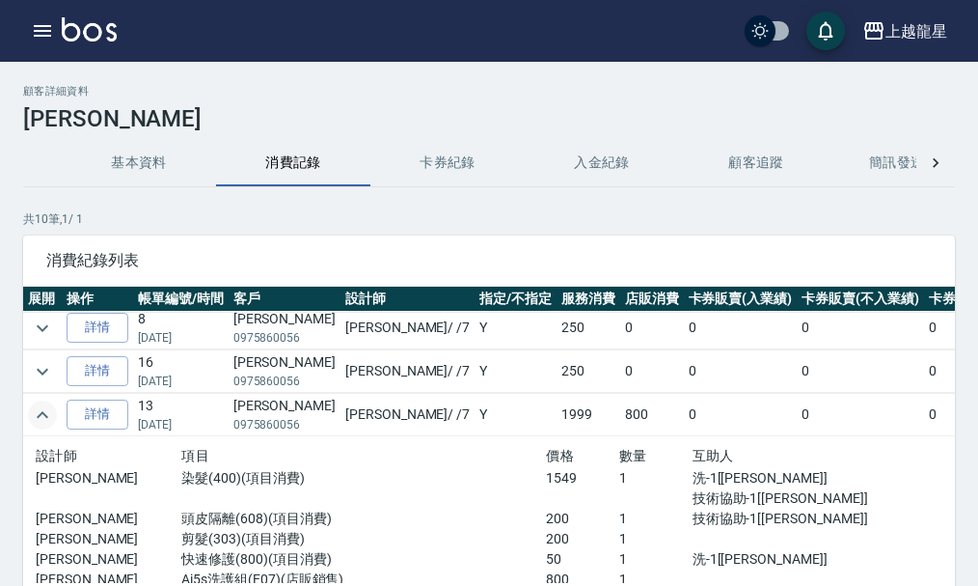
scroll to position [96, 0]
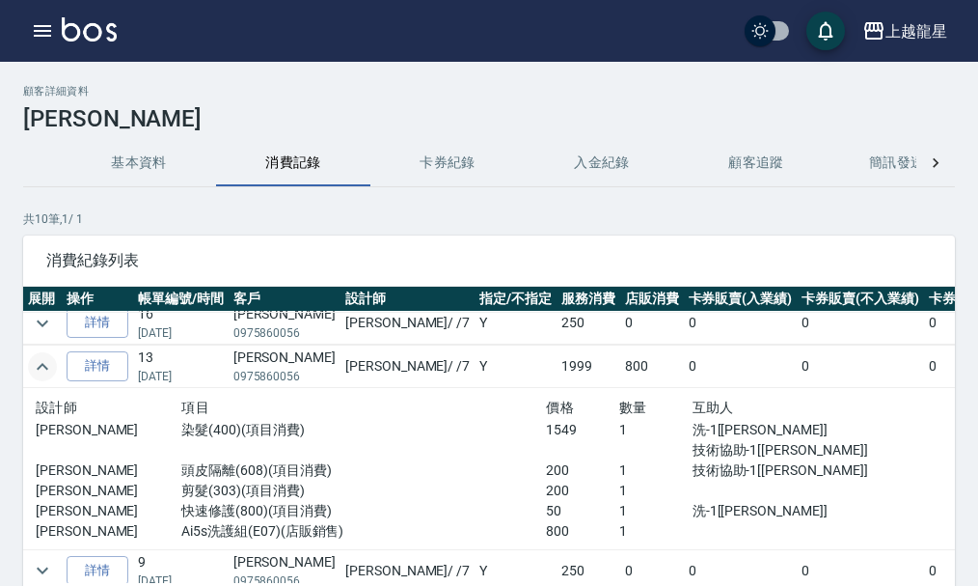
click at [45, 372] on icon "expand row" at bounding box center [42, 366] width 23 height 23
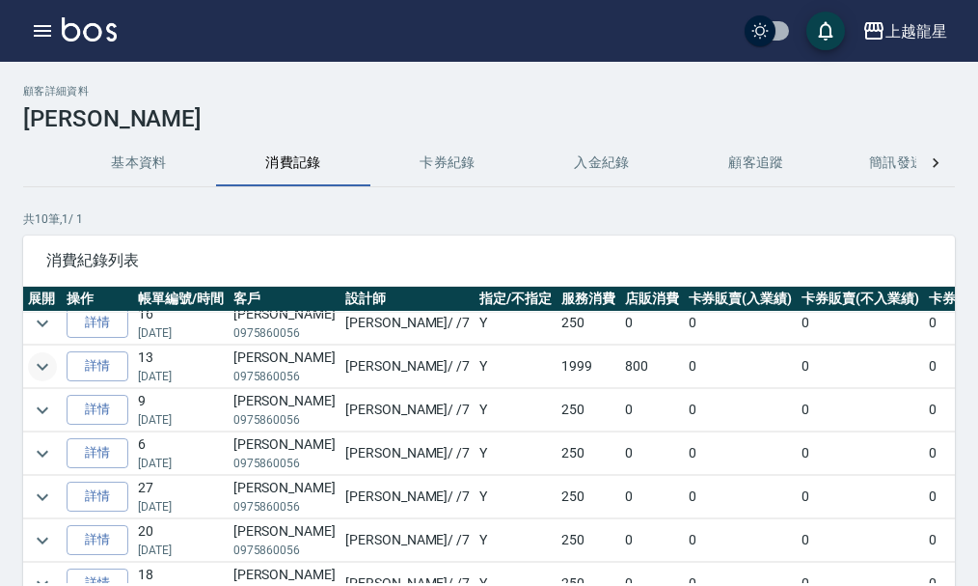
scroll to position [0, 0]
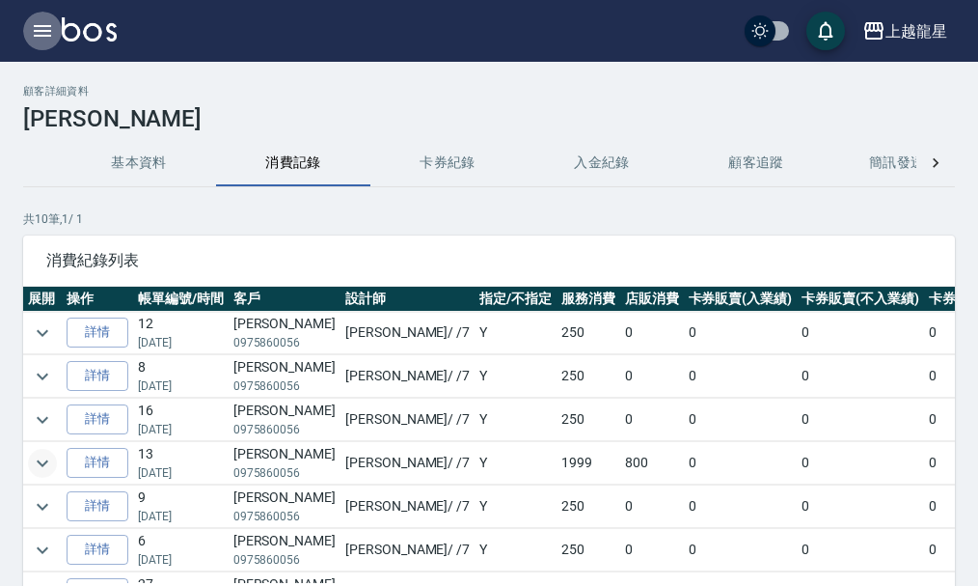
click at [58, 23] on button "button" at bounding box center [42, 31] width 39 height 39
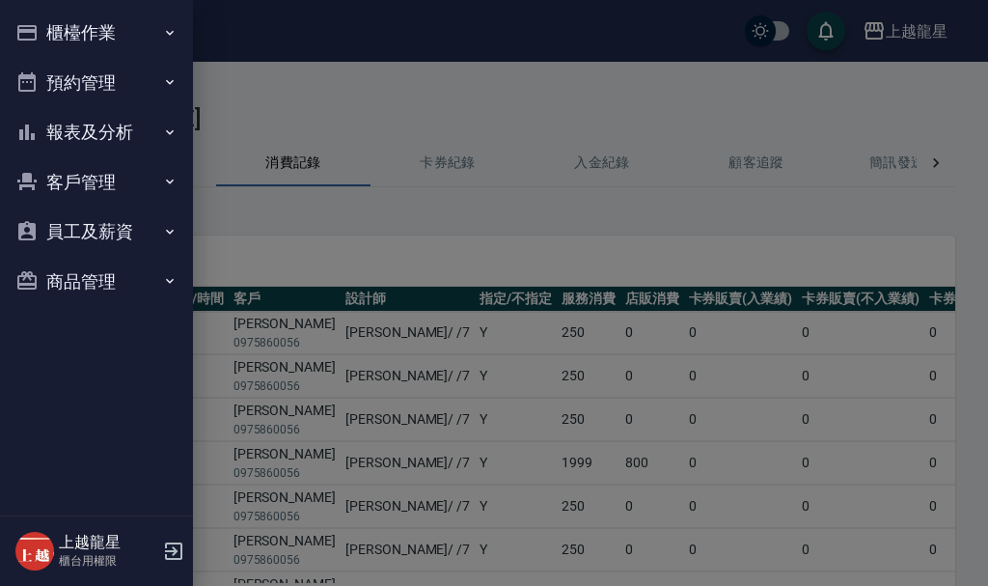
click at [58, 23] on button "櫃檯作業" at bounding box center [97, 33] width 178 height 50
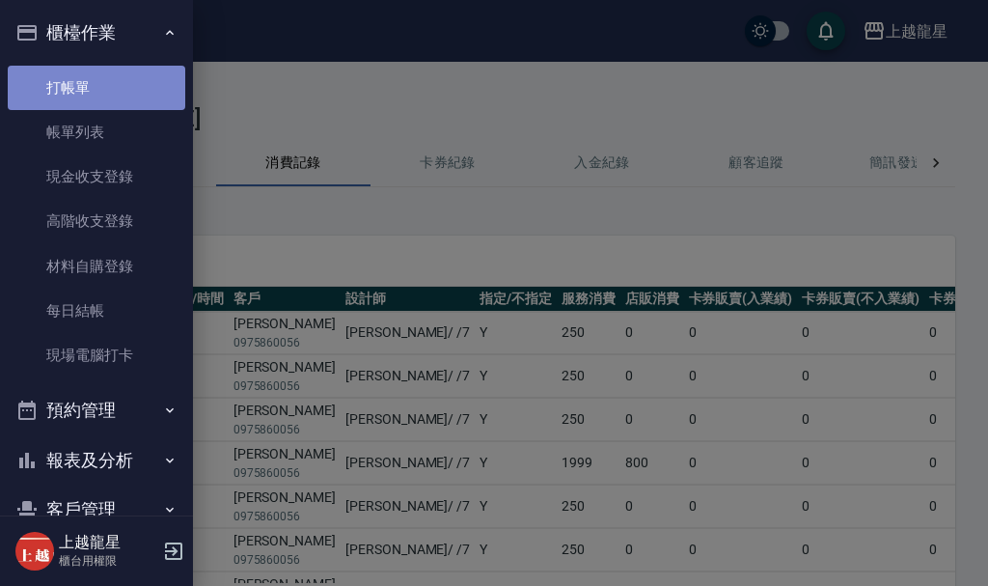
click at [98, 96] on link "打帳單" at bounding box center [97, 88] width 178 height 44
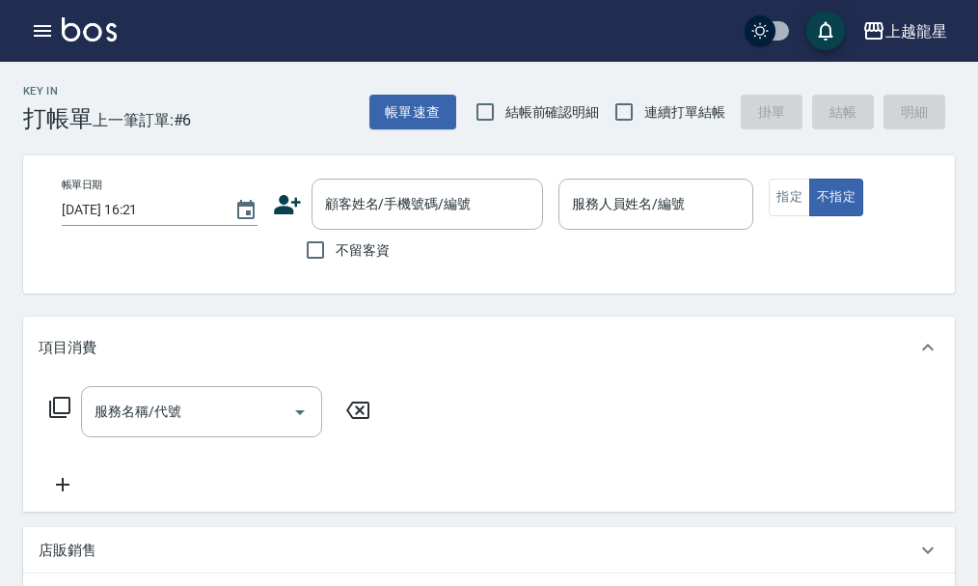
click at [371, 261] on label "不留客資" at bounding box center [342, 250] width 95 height 41
click at [336, 261] on input "不留客資" at bounding box center [315, 250] width 41 height 41
checkbox input "true"
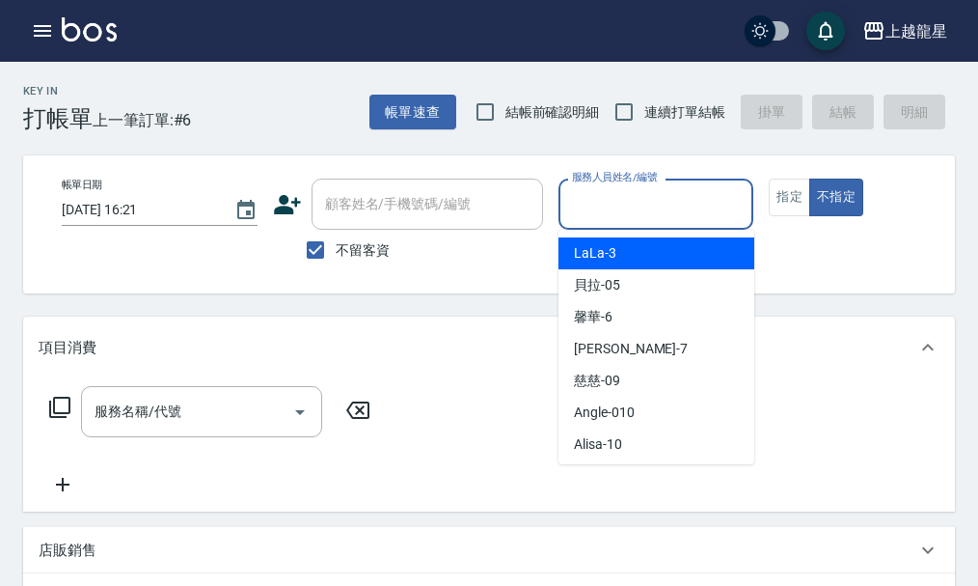
click at [609, 204] on input "服務人員姓名/編號" at bounding box center [656, 204] width 178 height 34
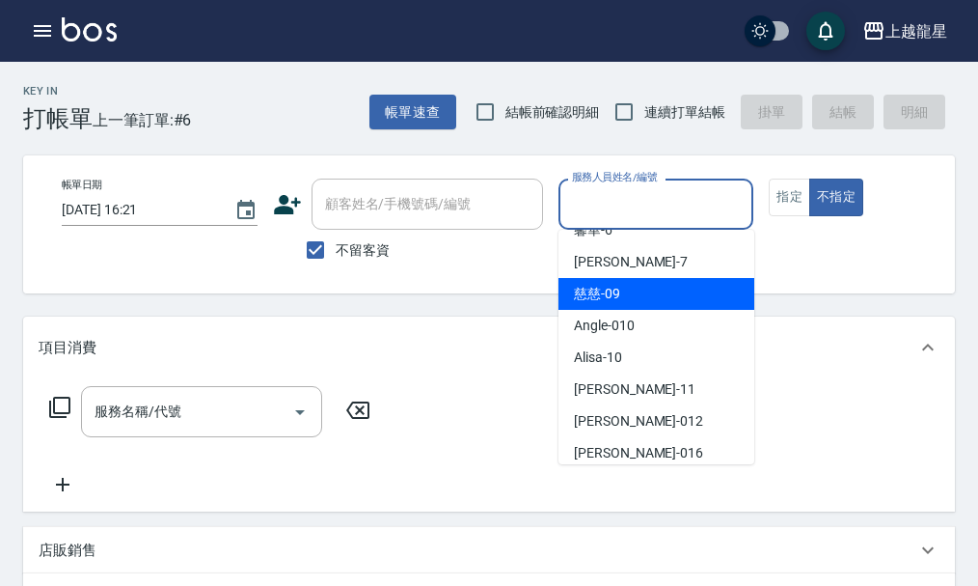
scroll to position [289, 0]
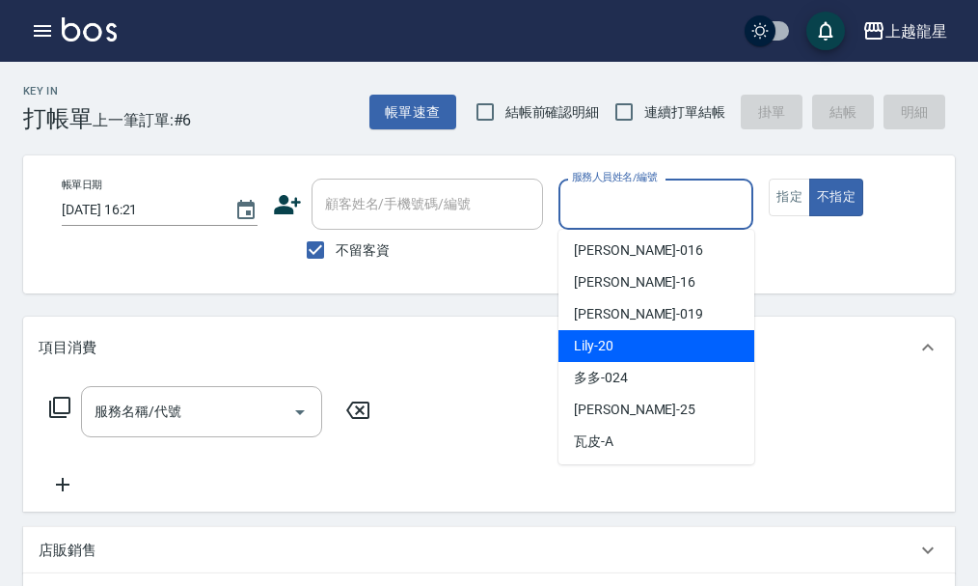
click at [618, 332] on div "Lily -20" at bounding box center [657, 346] width 196 height 32
type input "Lily-20"
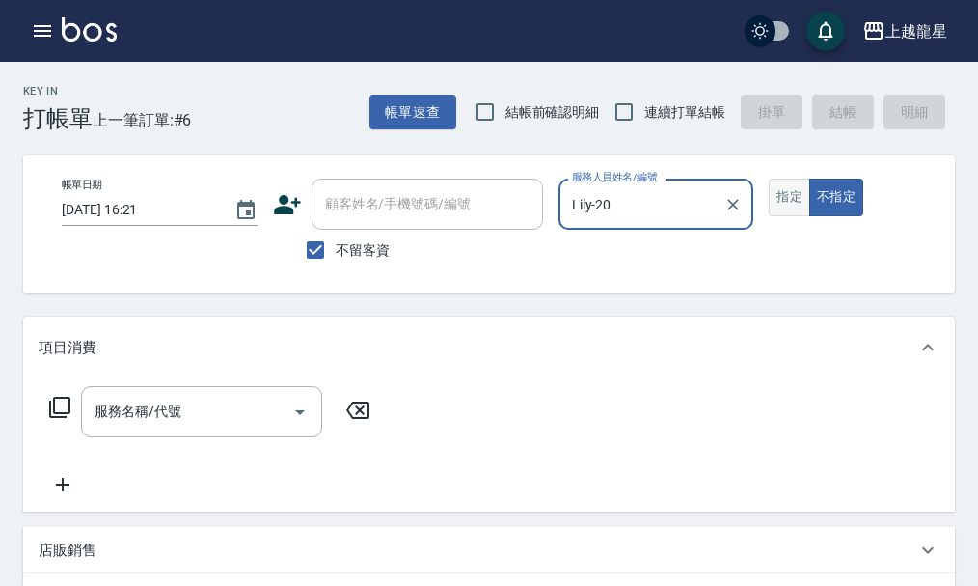
click at [798, 203] on button "指定" at bounding box center [789, 197] width 41 height 38
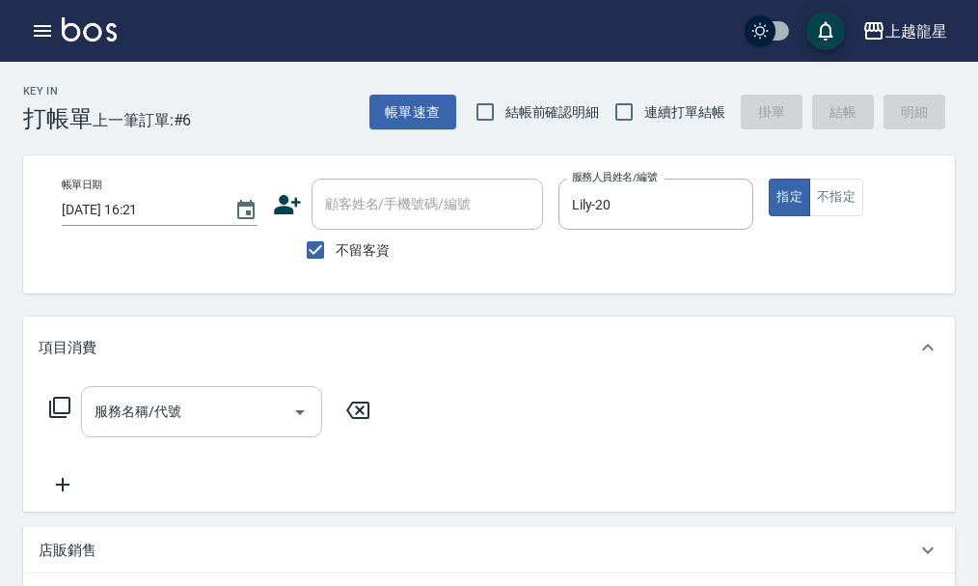
click at [151, 426] on div "服務名稱/代號 服務名稱/代號" at bounding box center [201, 411] width 241 height 51
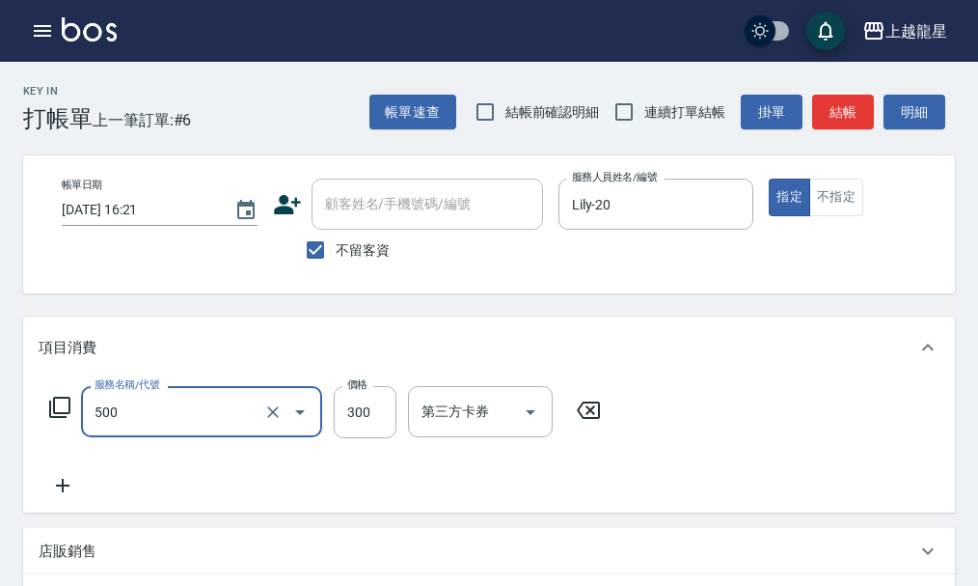
type input "一般洗髮(500)"
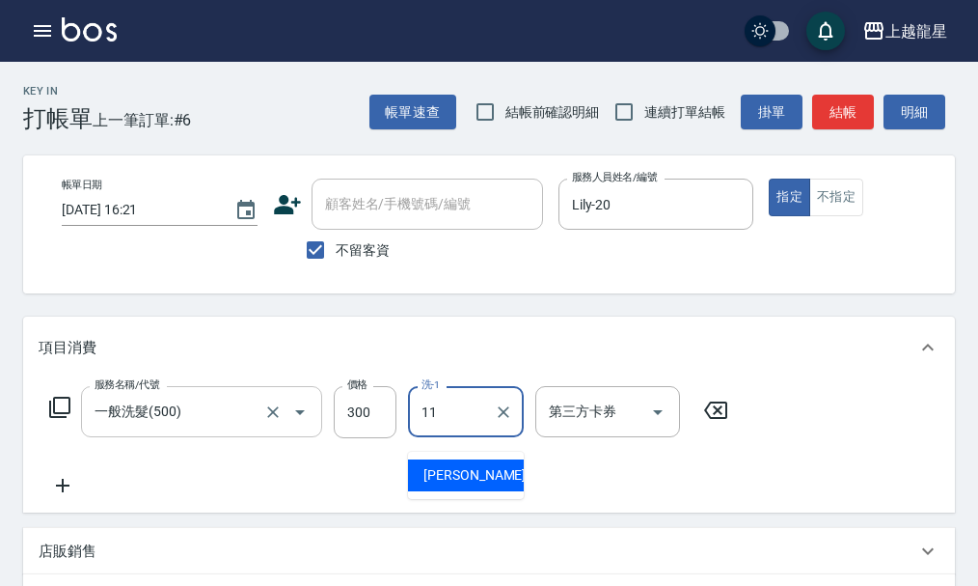
type input "潘潘-11"
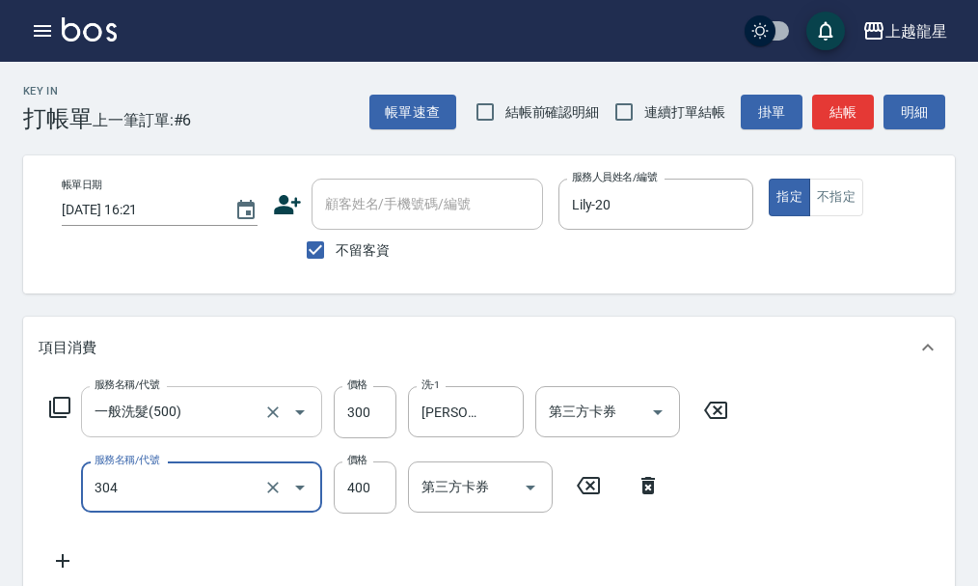
type input "剪髮(304)"
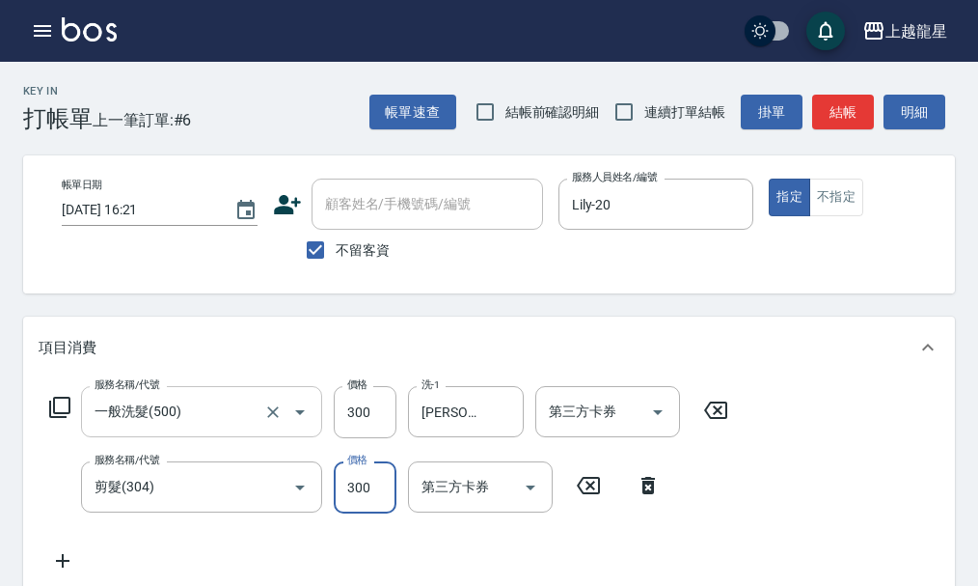
type input "300"
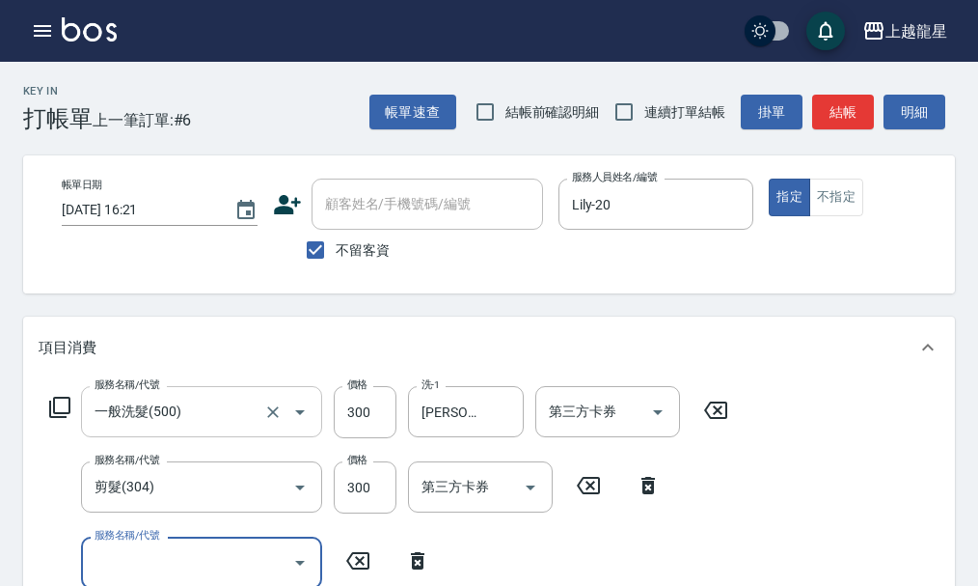
scroll to position [9, 0]
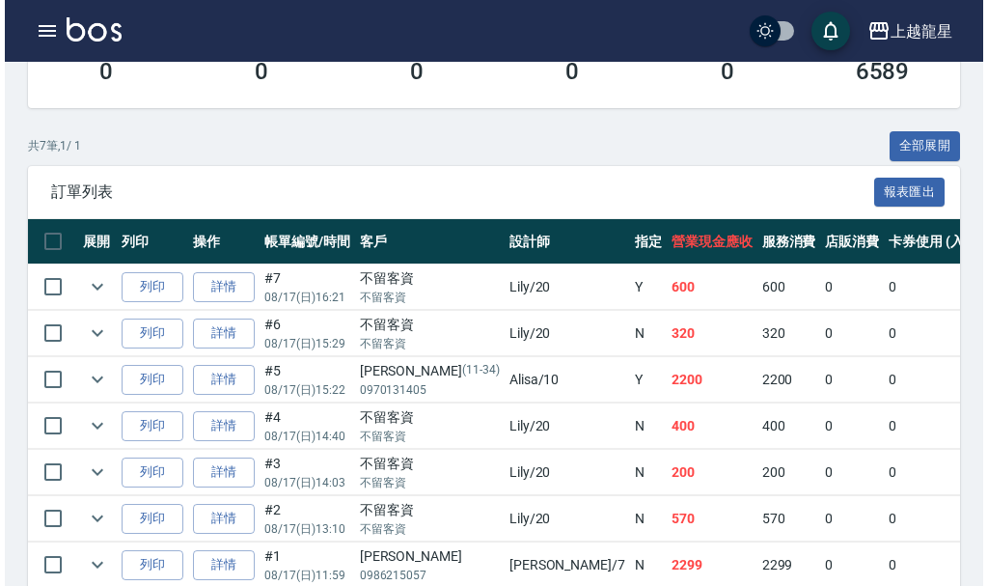
scroll to position [531, 0]
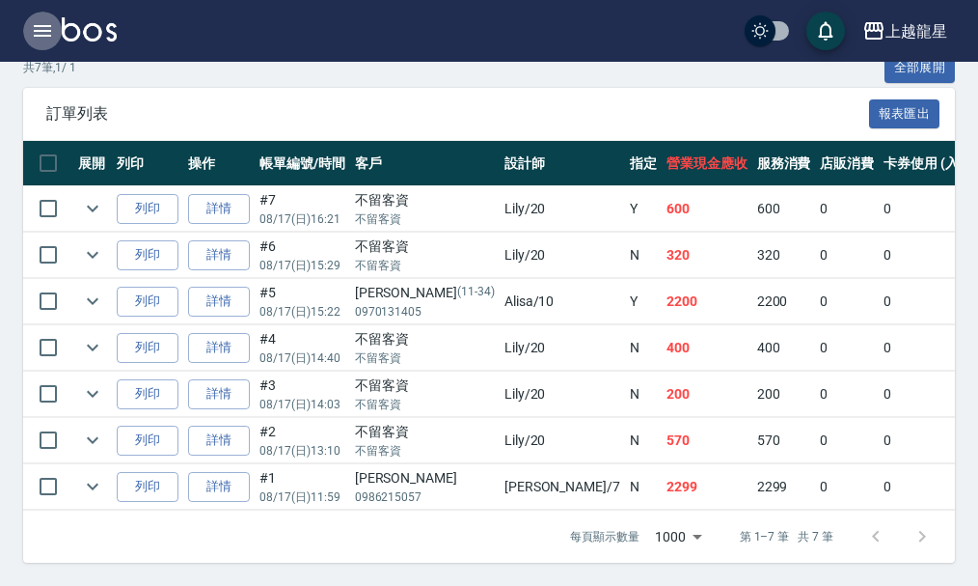
click at [50, 32] on icon "button" at bounding box center [42, 31] width 17 height 12
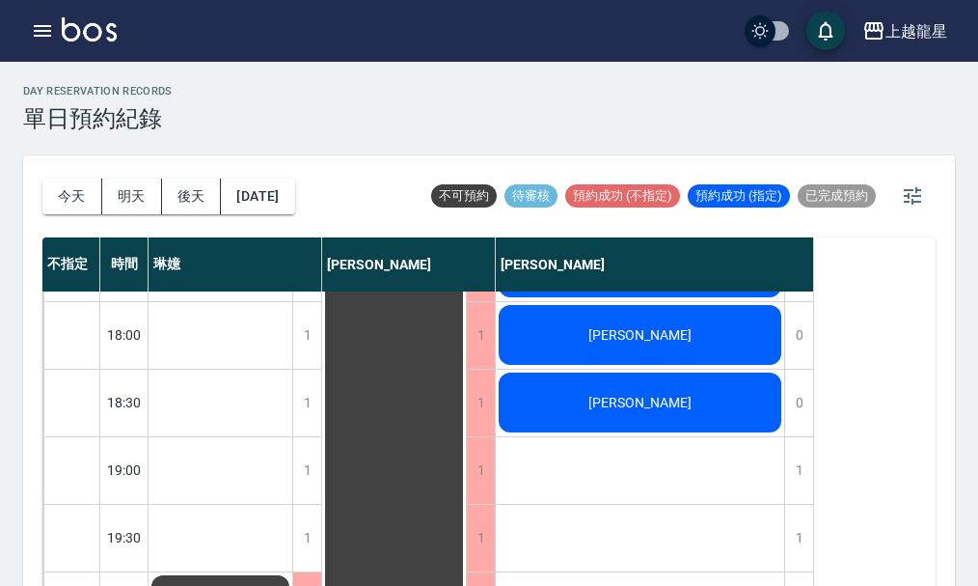
scroll to position [934, 0]
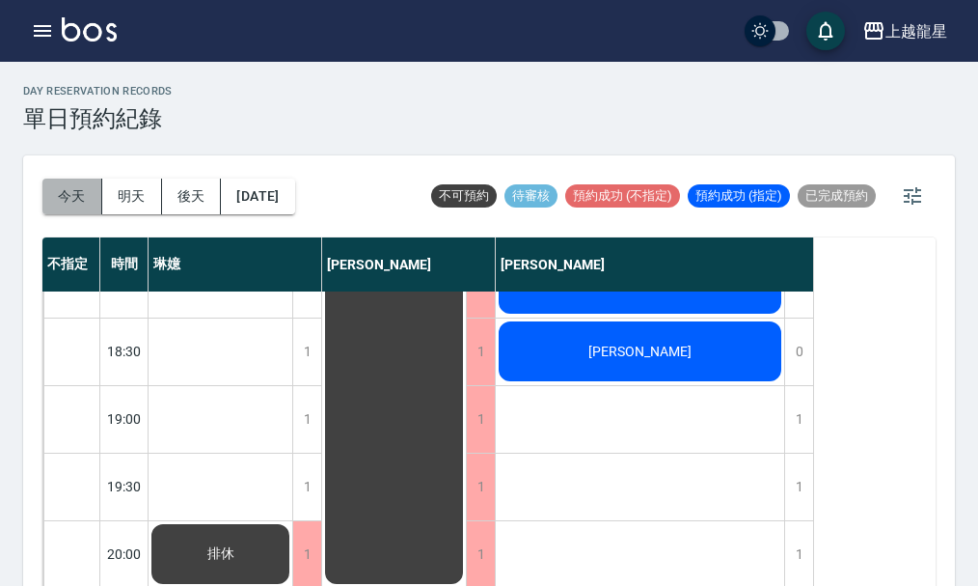
click at [78, 204] on button "今天" at bounding box center [72, 196] width 60 height 36
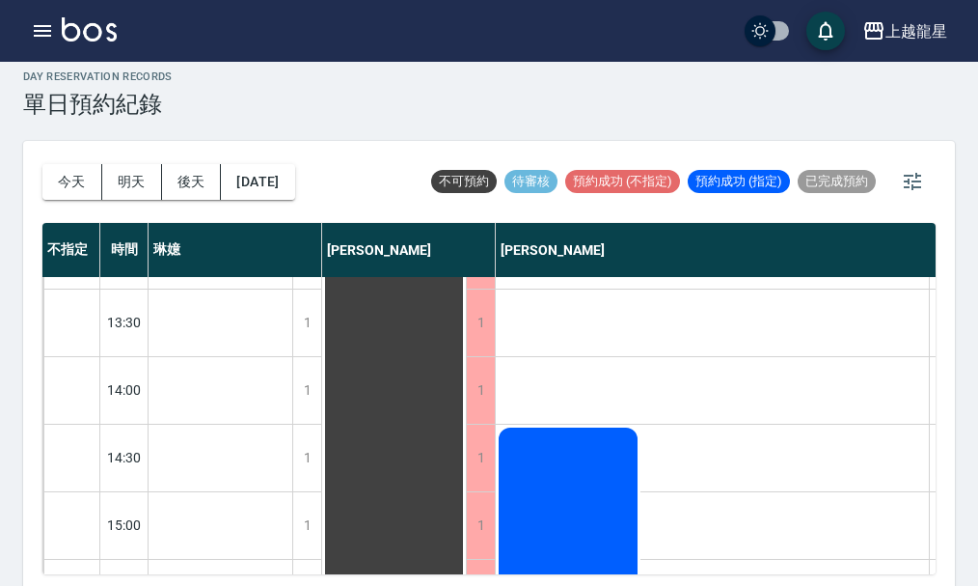
scroll to position [22, 0]
